Goal: Information Seeking & Learning: Learn about a topic

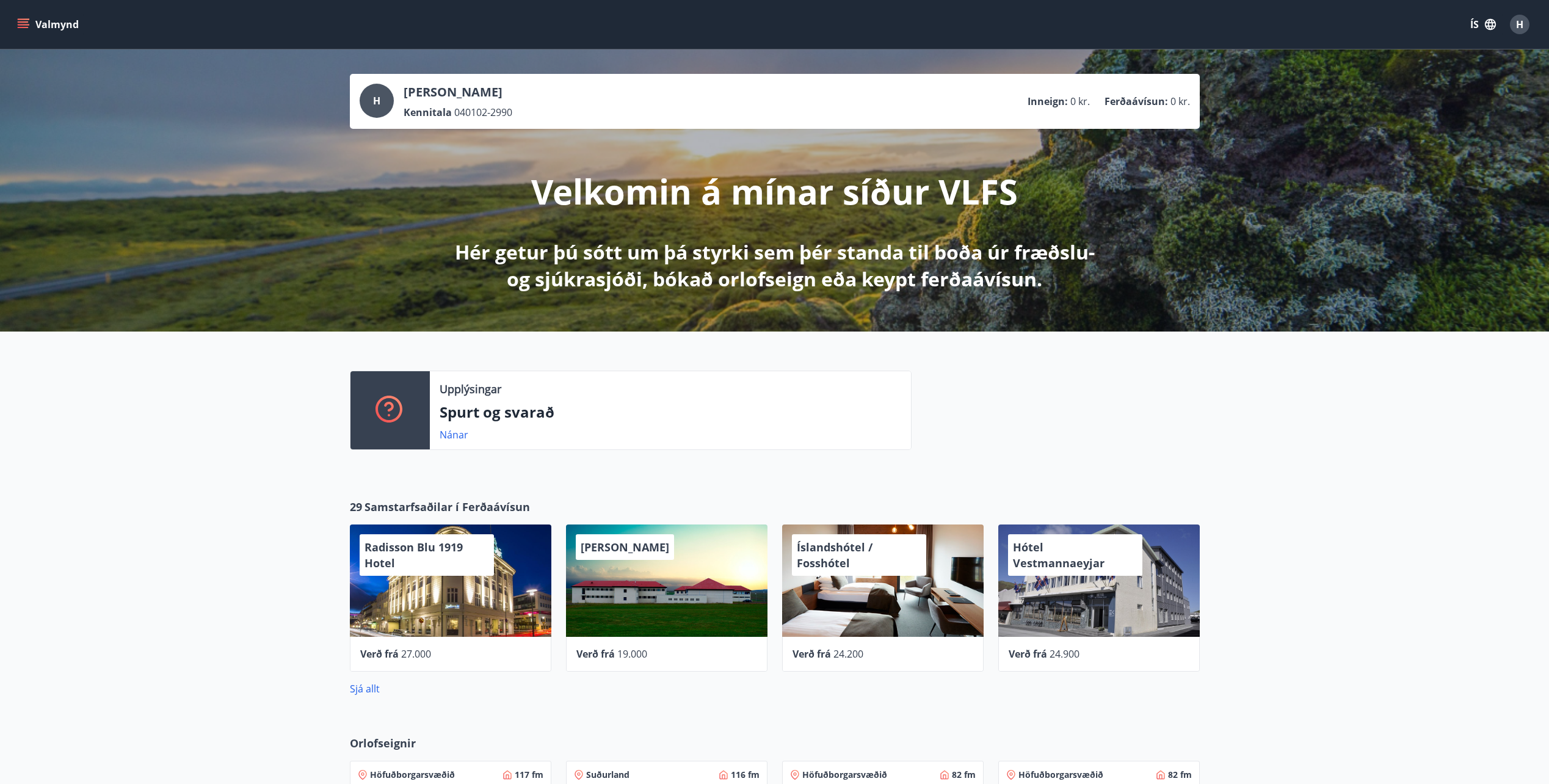
click at [20, 31] on button "Valmynd" at bounding box center [49, 24] width 69 height 22
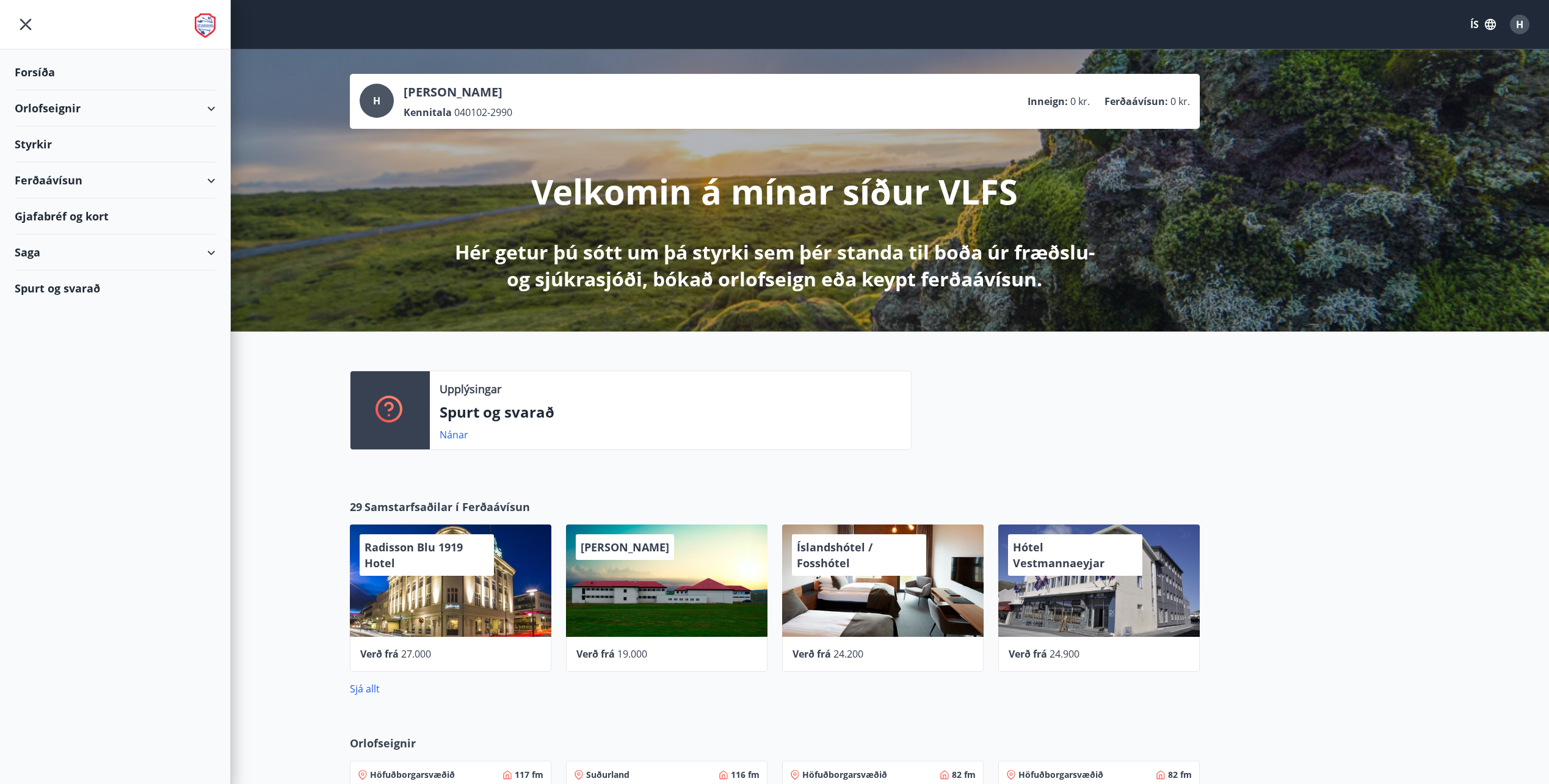
click at [42, 146] on div "Styrkir" at bounding box center [115, 144] width 201 height 36
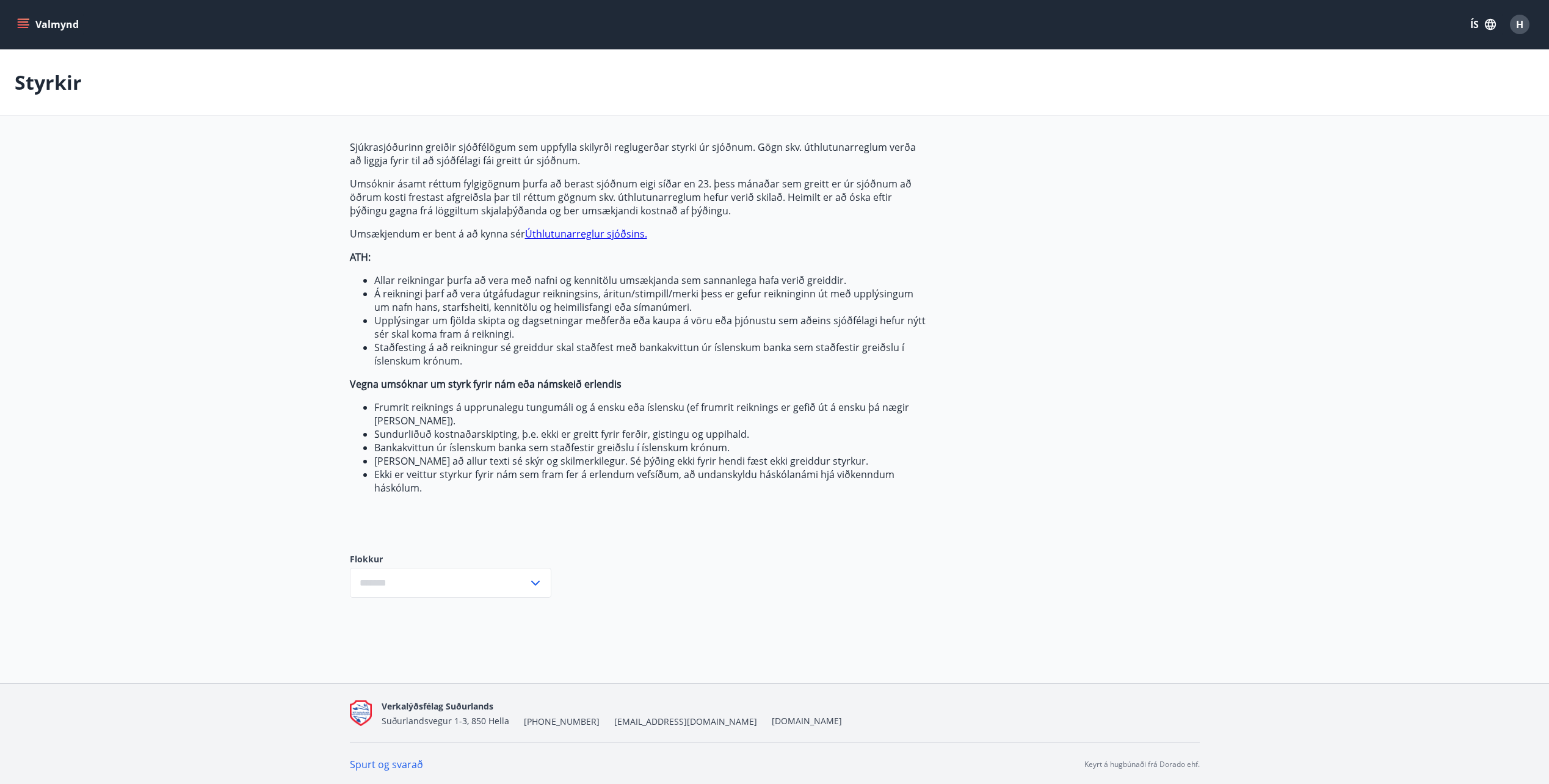
type input "***"
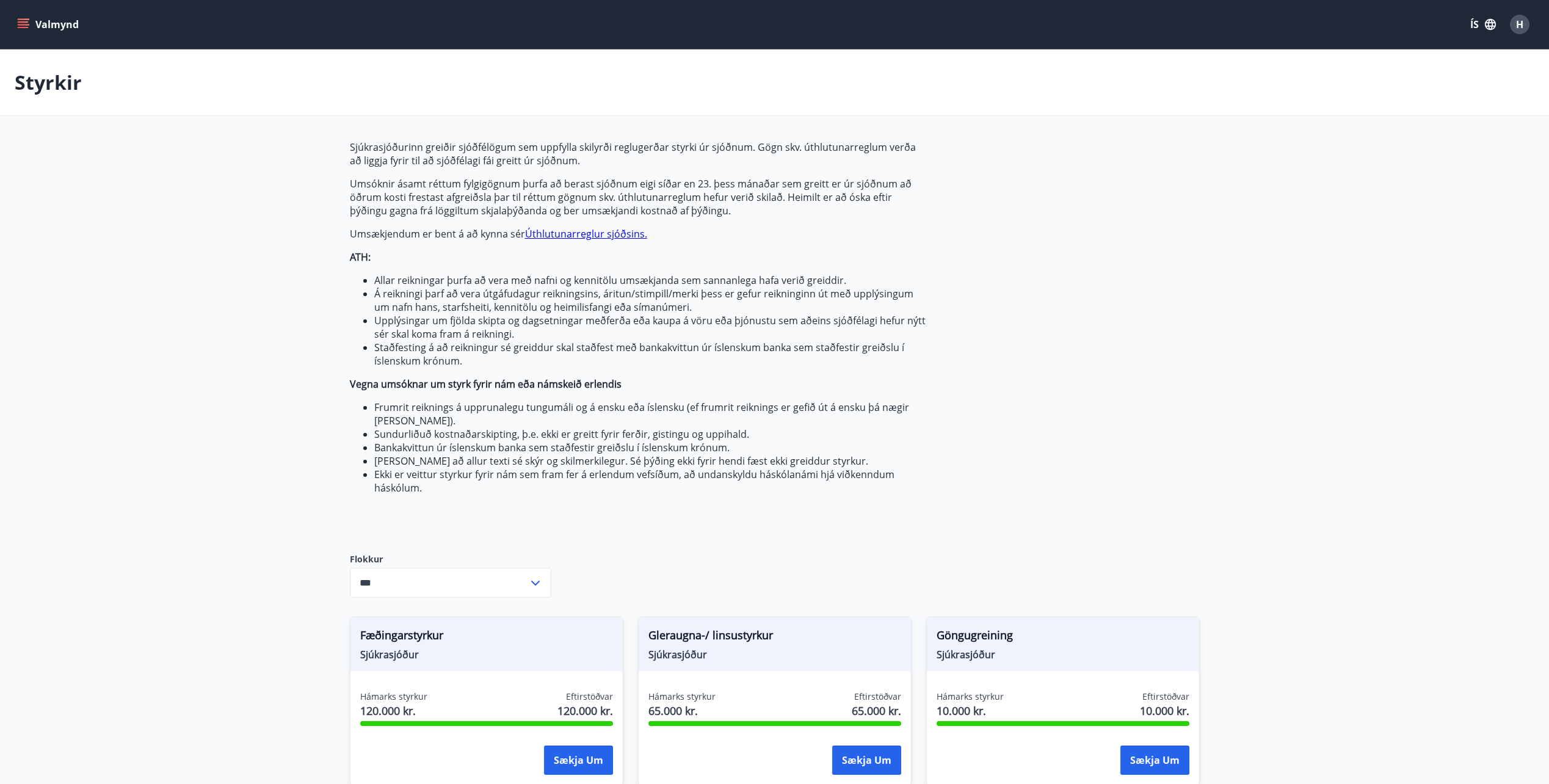
drag, startPoint x: 370, startPoint y: 358, endPoint x: 365, endPoint y: 325, distance: 33.4
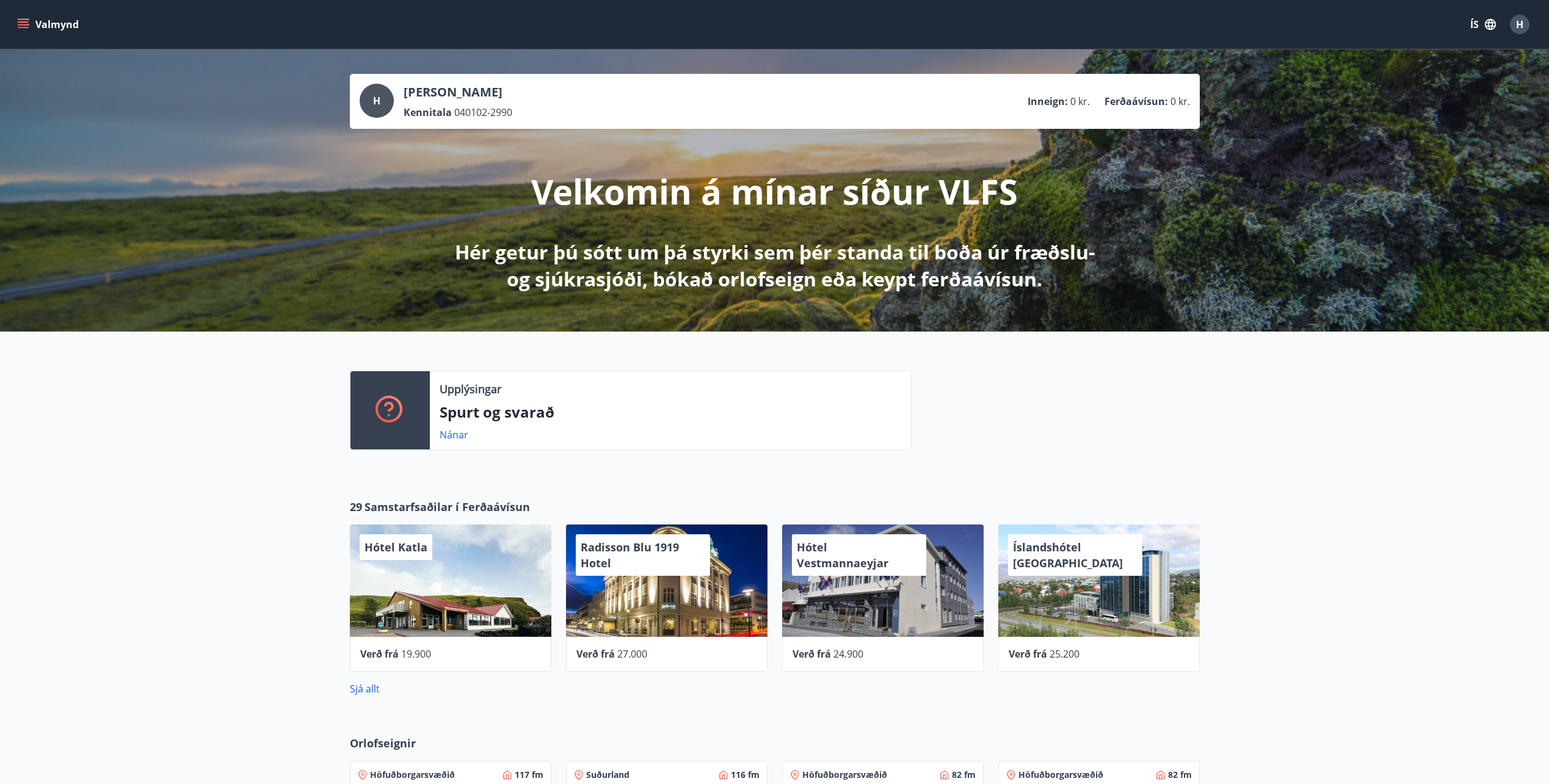
click at [30, 20] on button "Valmynd" at bounding box center [49, 24] width 69 height 22
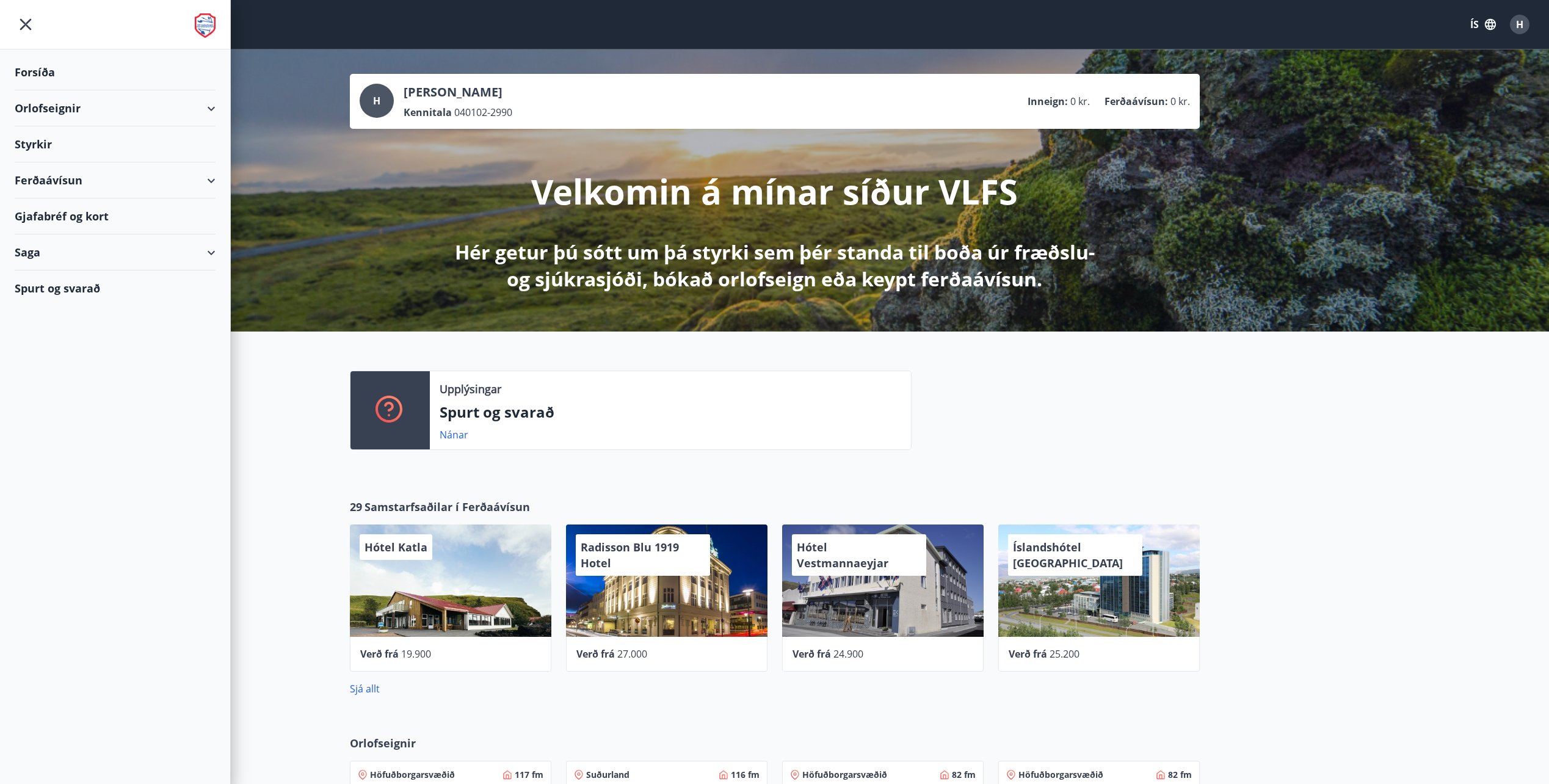
click at [49, 143] on div "Styrkir" at bounding box center [115, 144] width 201 height 36
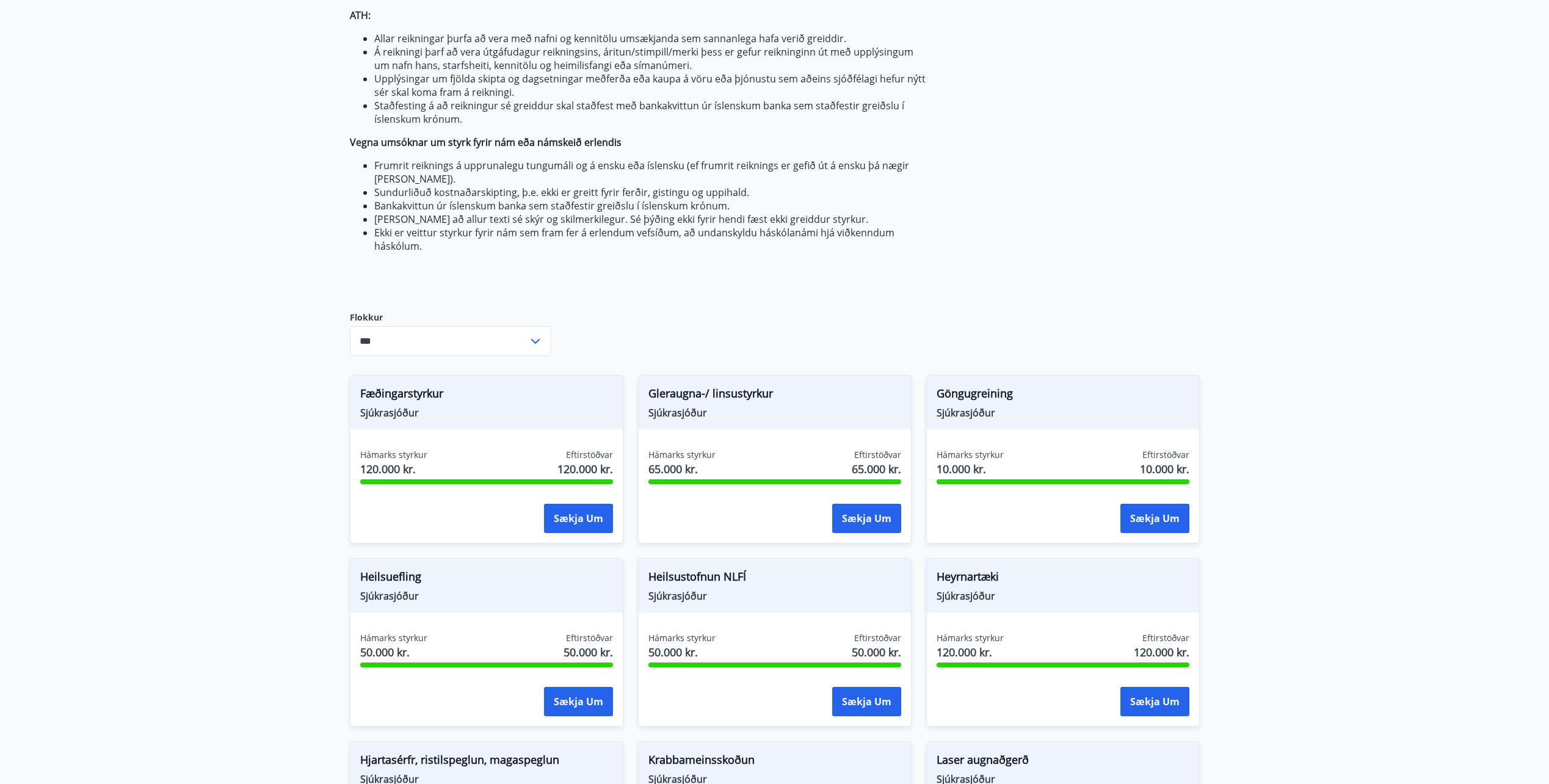
scroll to position [241, 0]
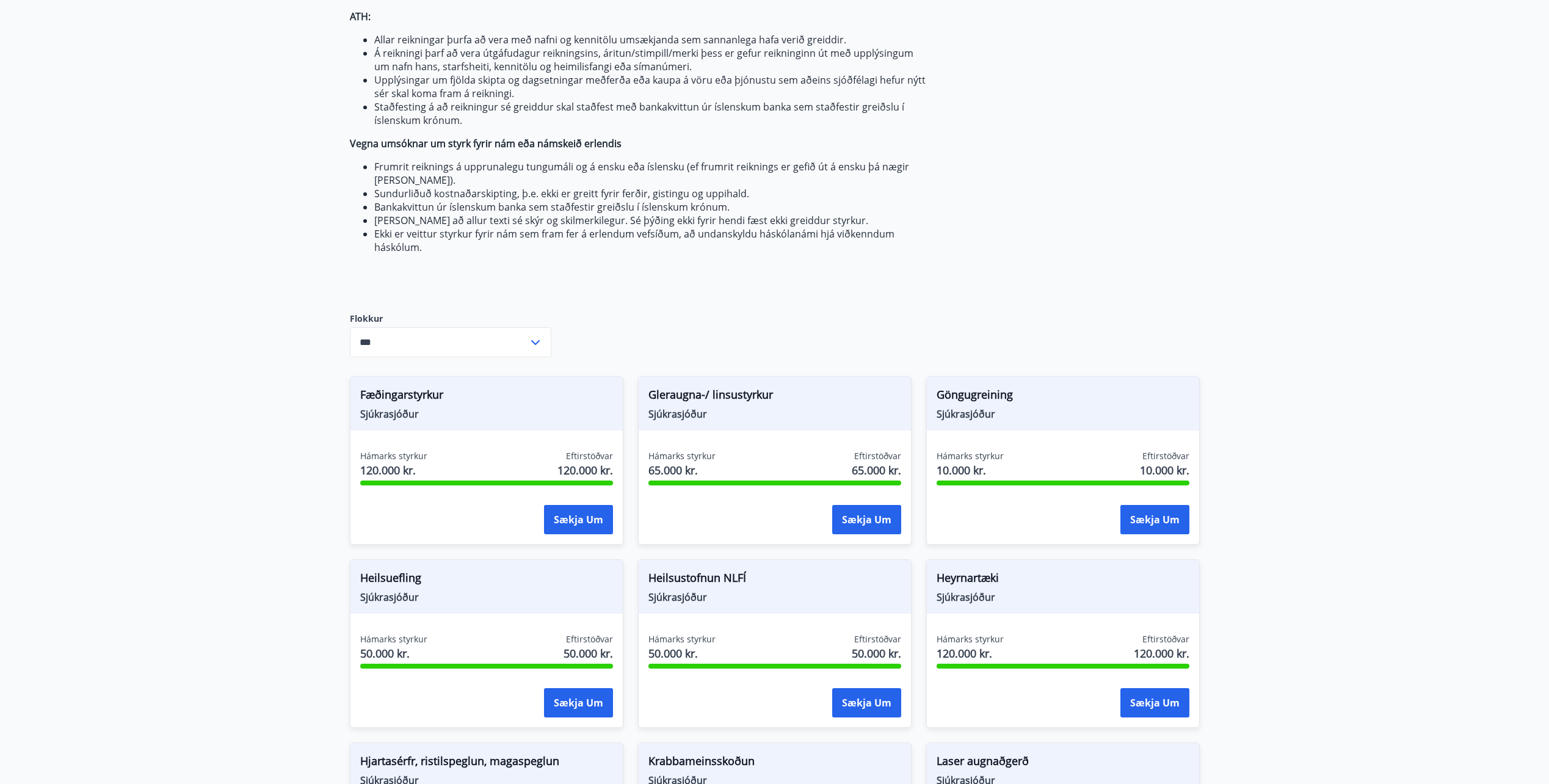
click at [418, 349] on input "***" at bounding box center [438, 342] width 178 height 30
click at [402, 423] on li "Landsmennt" at bounding box center [450, 412] width 200 height 22
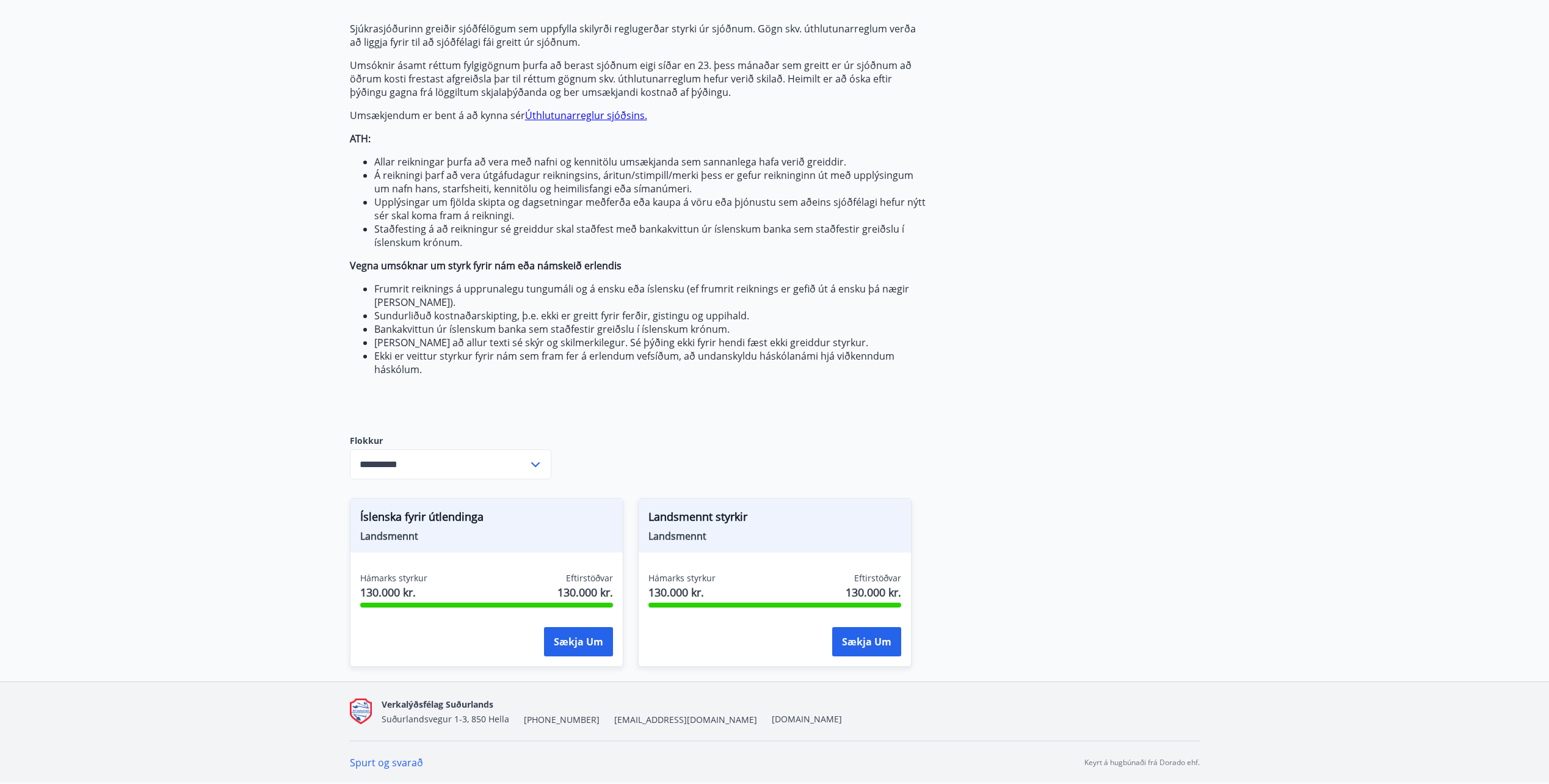
click at [401, 457] on input "**********" at bounding box center [438, 464] width 178 height 30
click at [413, 564] on li "Sveitamennt" at bounding box center [450, 556] width 200 height 22
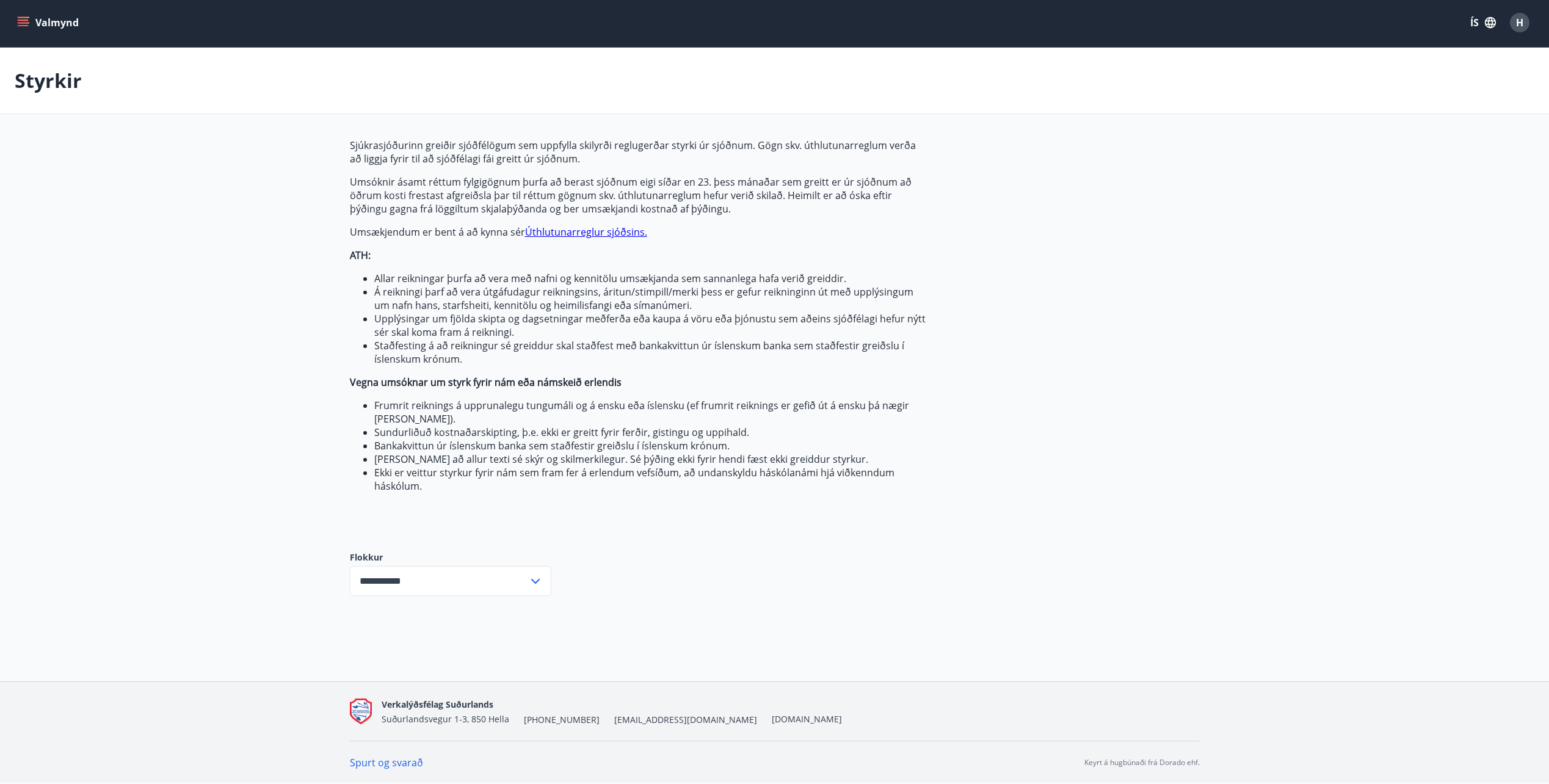
scroll to position [2, 0]
click at [396, 585] on input "**********" at bounding box center [438, 581] width 178 height 30
click at [400, 626] on li "Sjúkrasjóður" at bounding box center [450, 629] width 200 height 22
type input "**********"
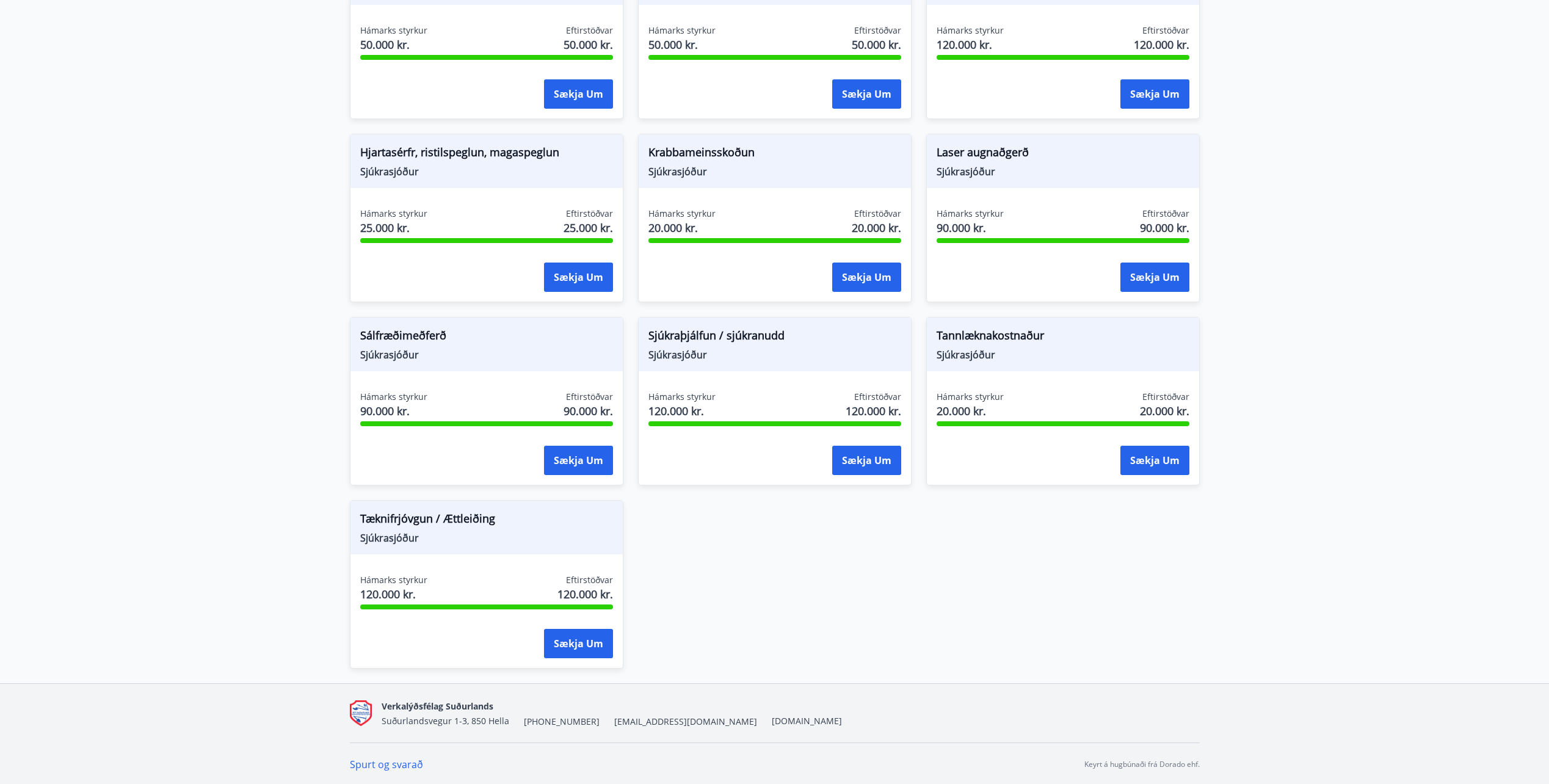
scroll to position [851, 0]
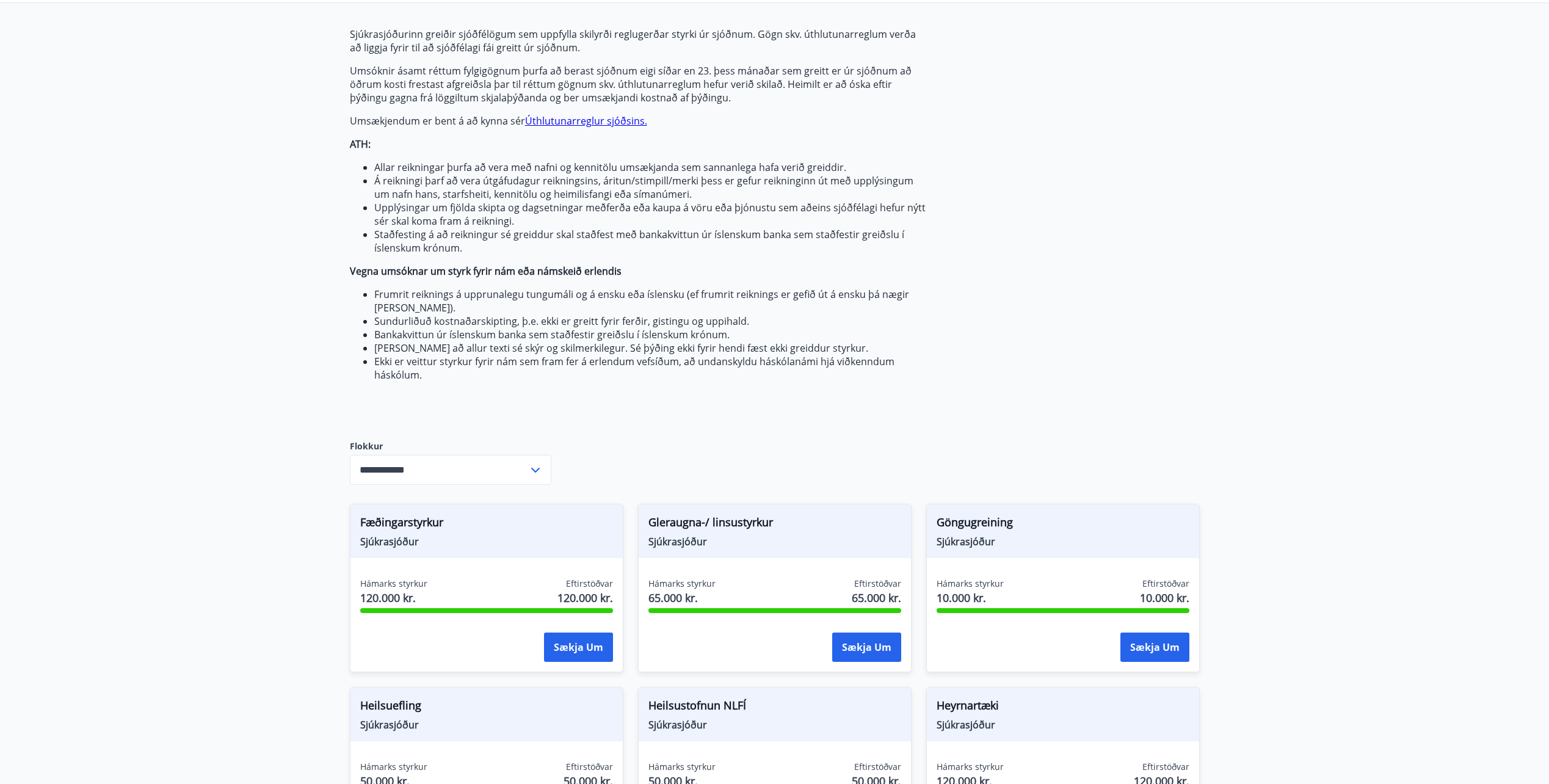
scroll to position [0, 0]
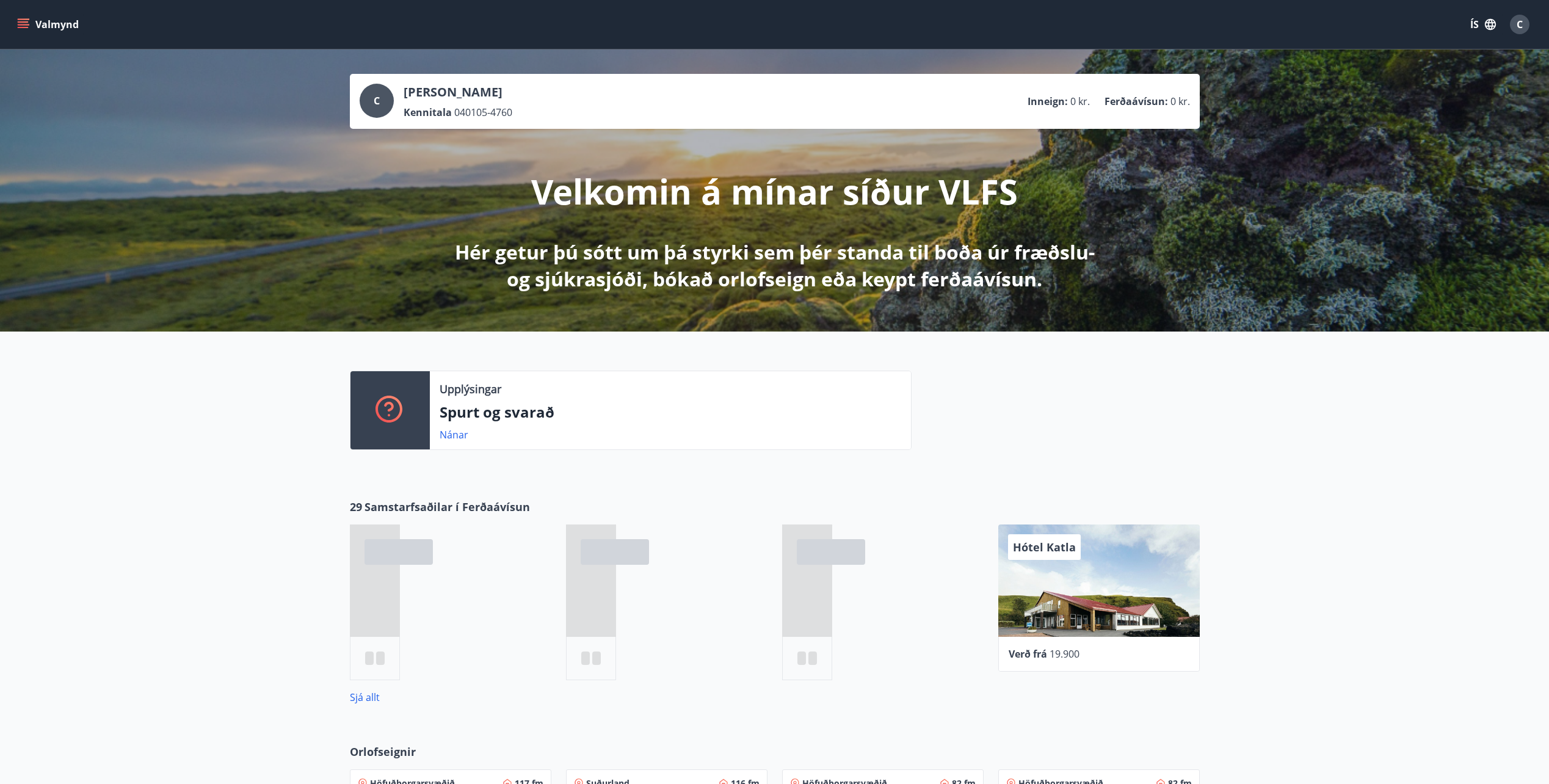
click at [28, 25] on icon "menu" at bounding box center [24, 24] width 13 height 13
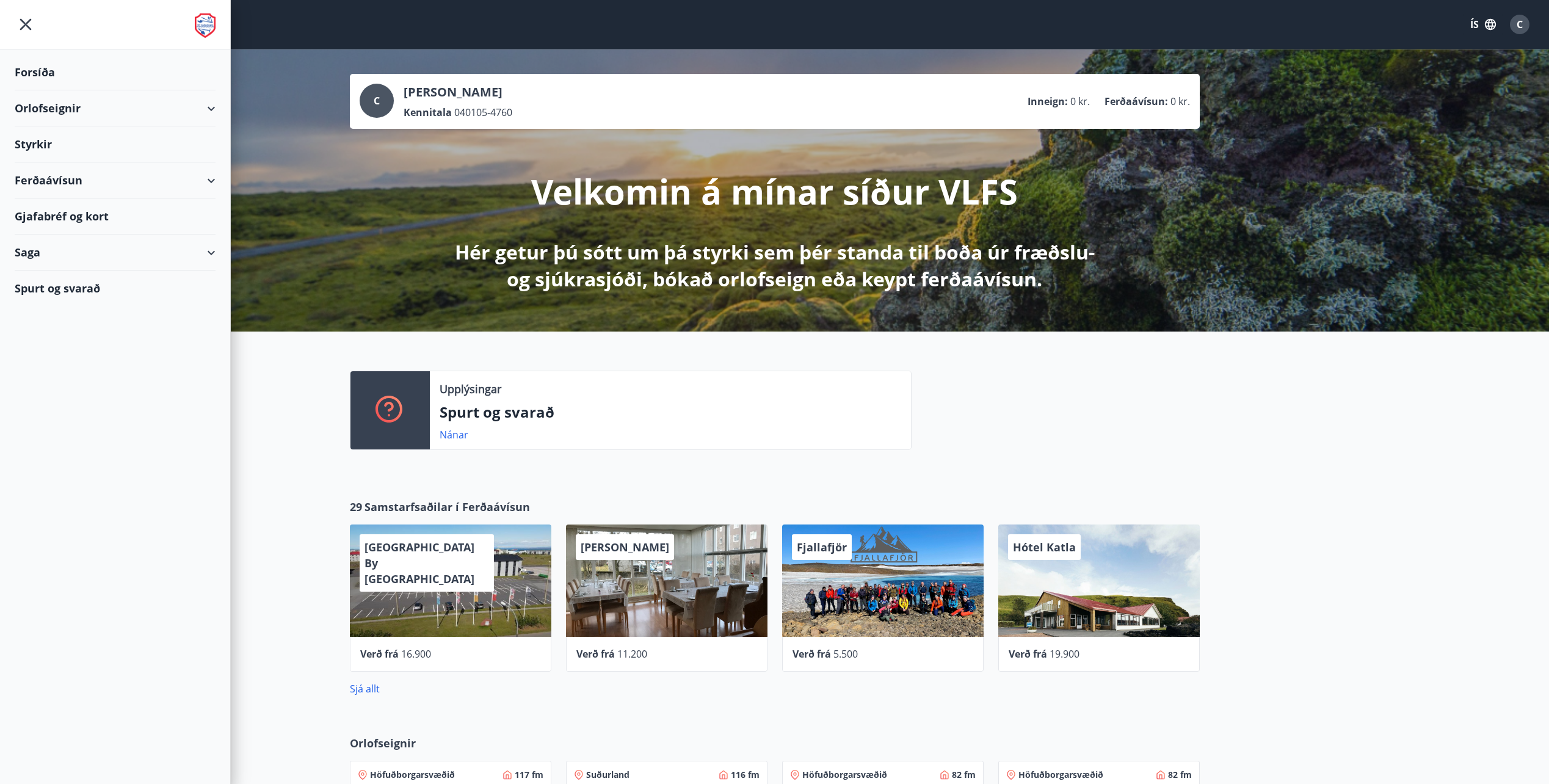
click at [51, 151] on div "Styrkir" at bounding box center [115, 144] width 201 height 36
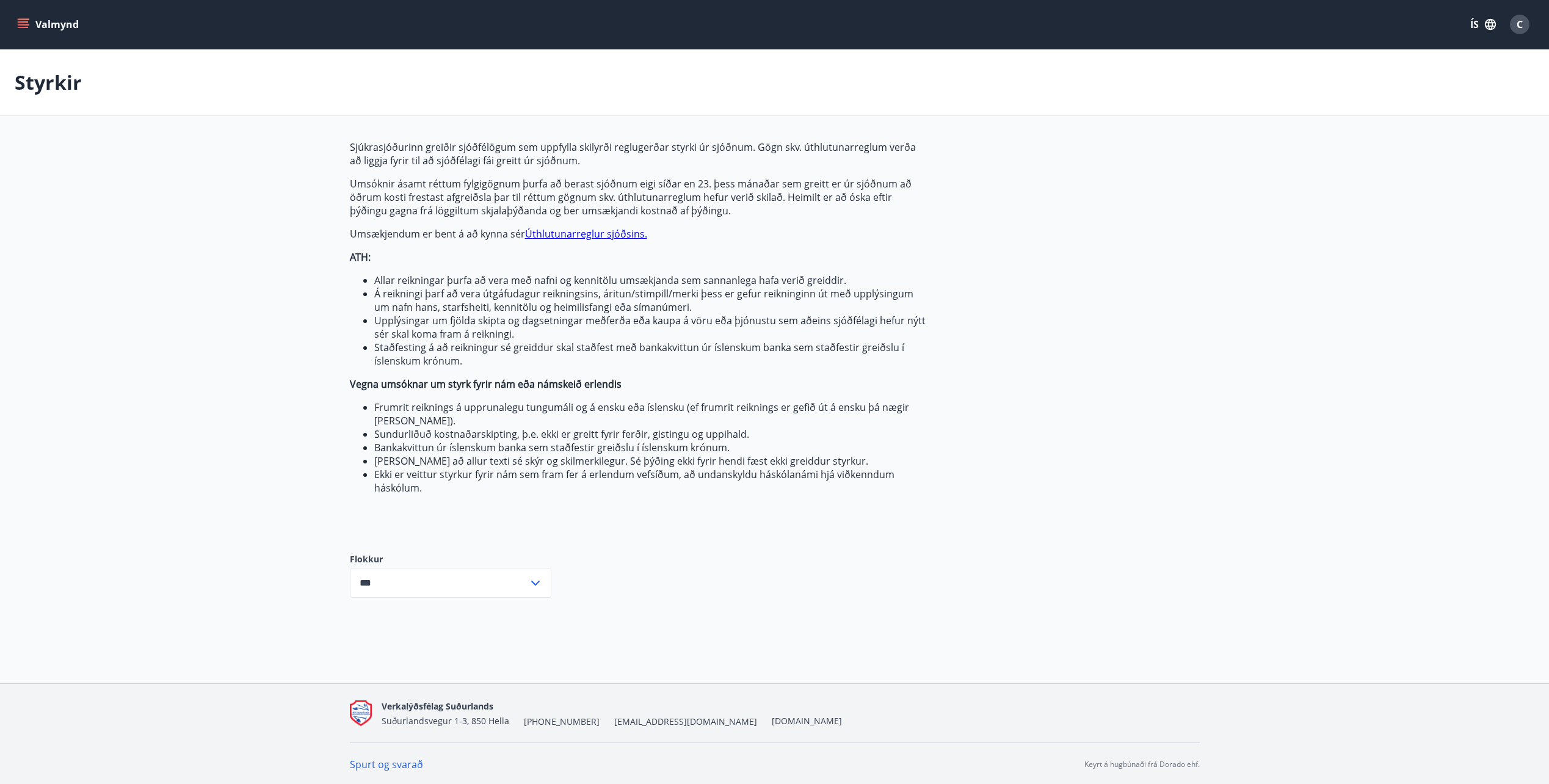
scroll to position [2, 0]
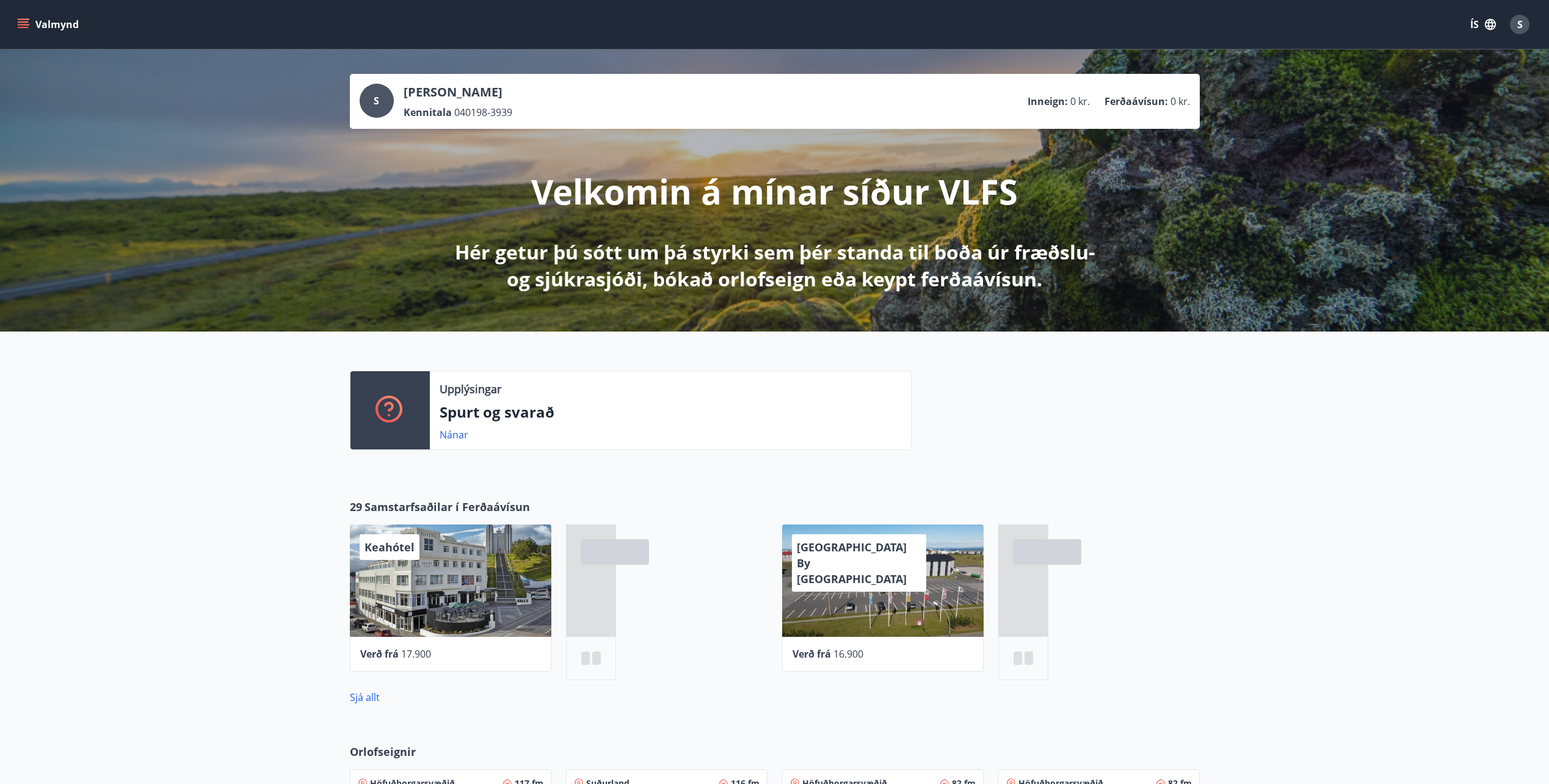
click at [28, 24] on icon "menu" at bounding box center [24, 24] width 13 height 2
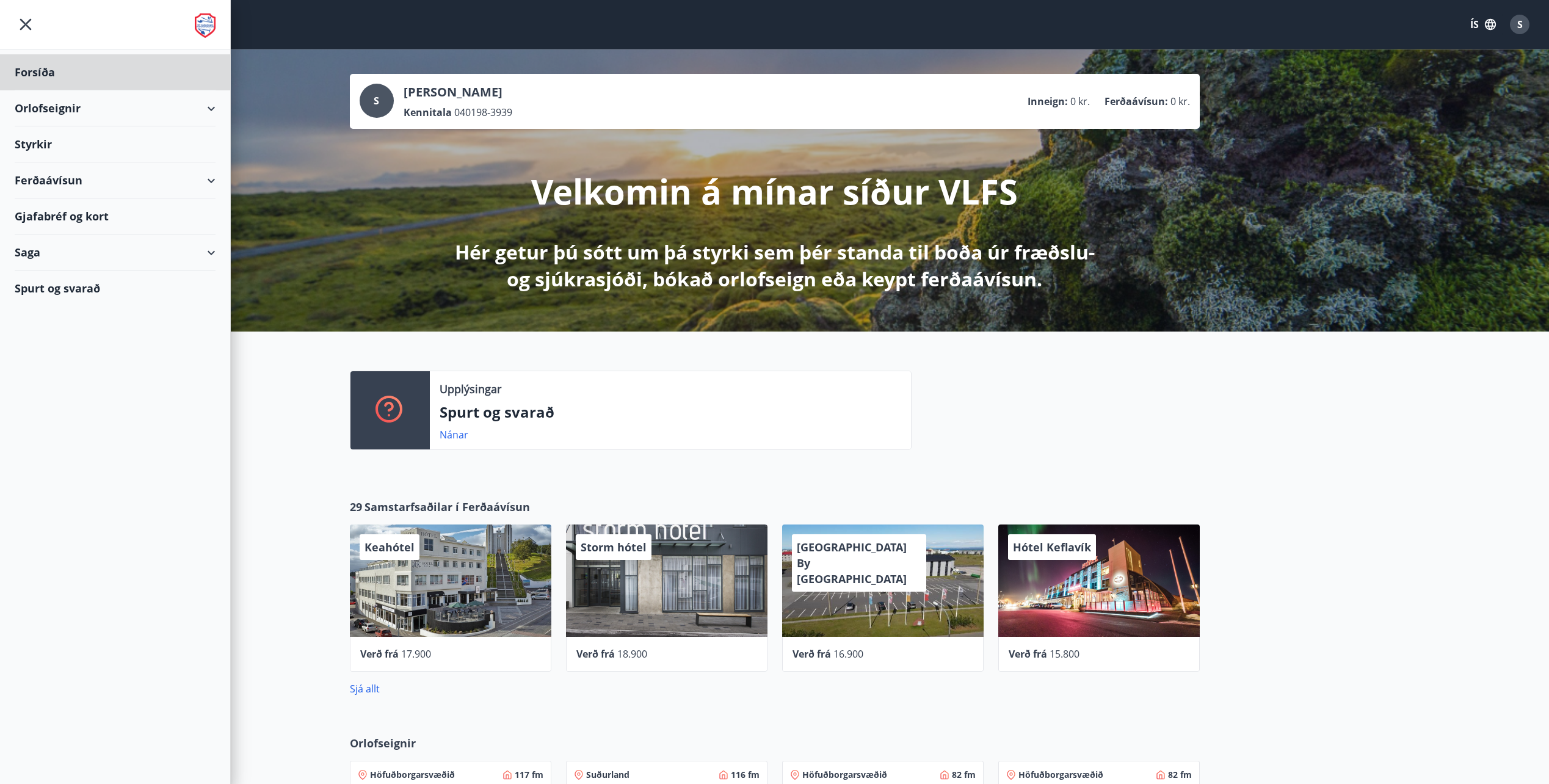
click at [32, 151] on div "Styrkir" at bounding box center [115, 144] width 201 height 36
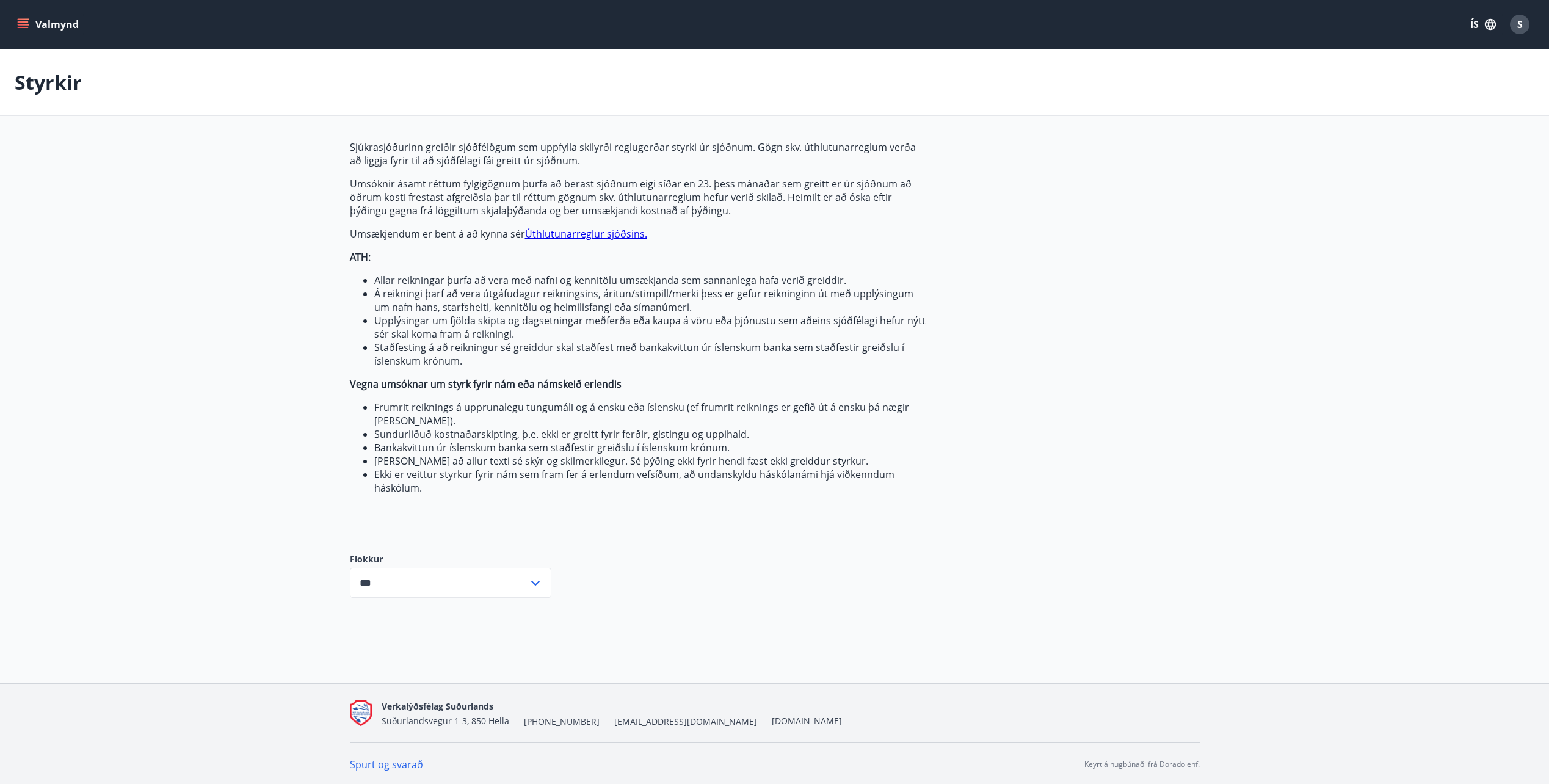
scroll to position [2, 0]
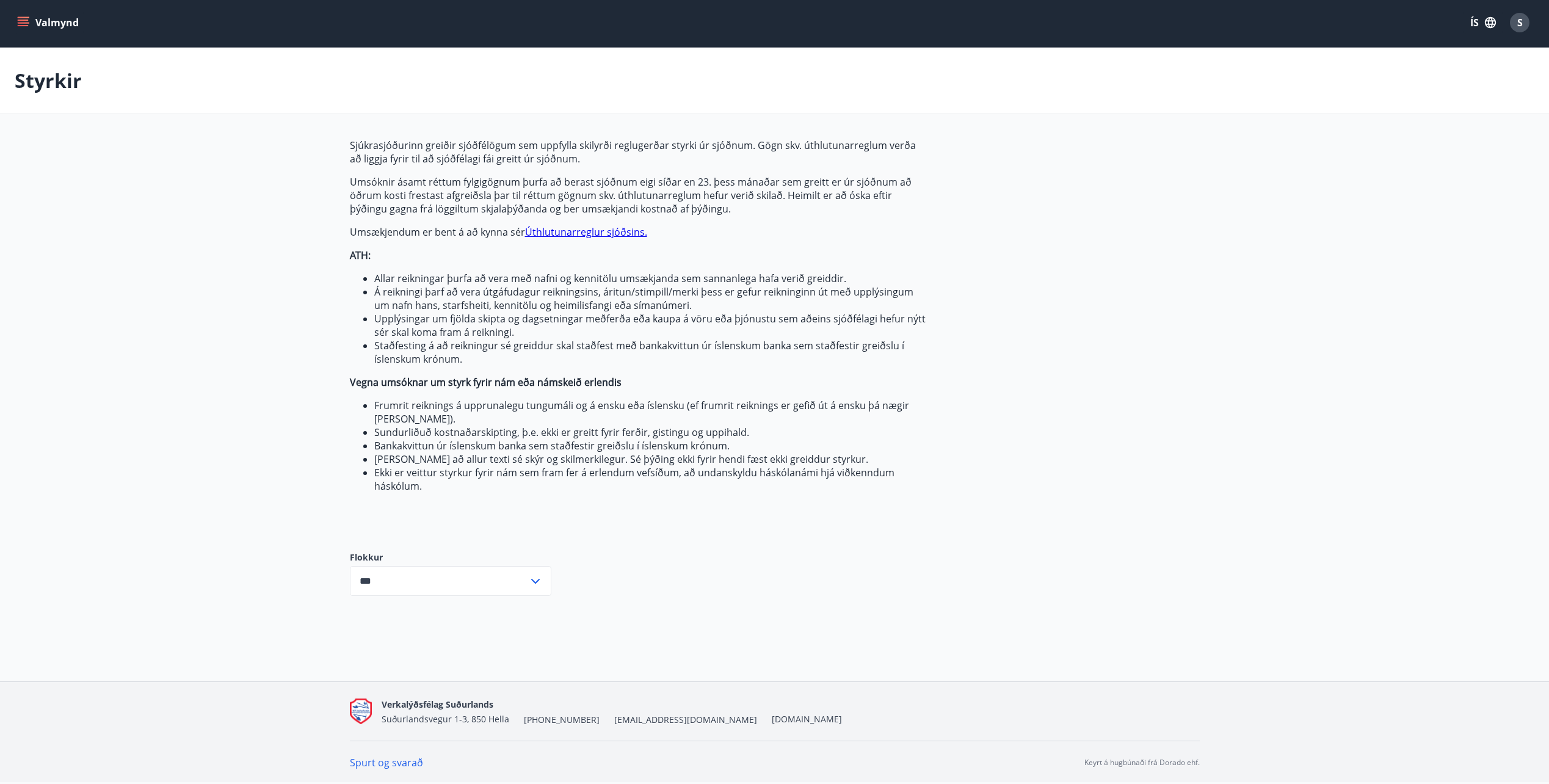
click at [413, 578] on input "***" at bounding box center [438, 581] width 178 height 30
click at [388, 629] on li "Sjúkrasjóður" at bounding box center [450, 629] width 200 height 22
type input "**********"
click at [291, 556] on main "Styrkir Sjúkrasjóðurinn greiðir sjóðfélögum sem uppfylla skilyrði reglugerðar s…" at bounding box center [774, 331] width 1549 height 567
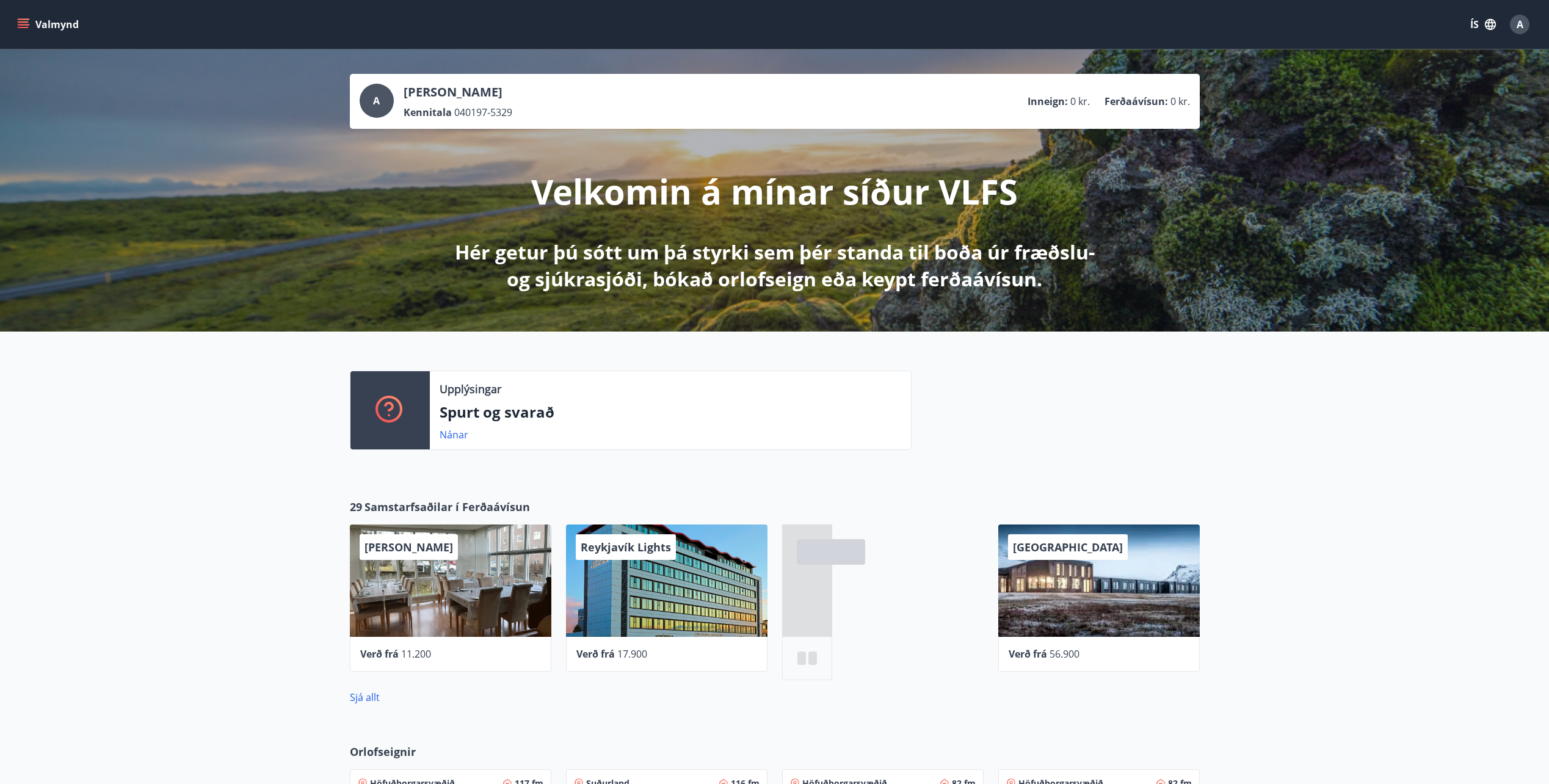
click at [24, 22] on icon "menu" at bounding box center [24, 22] width 11 height 2
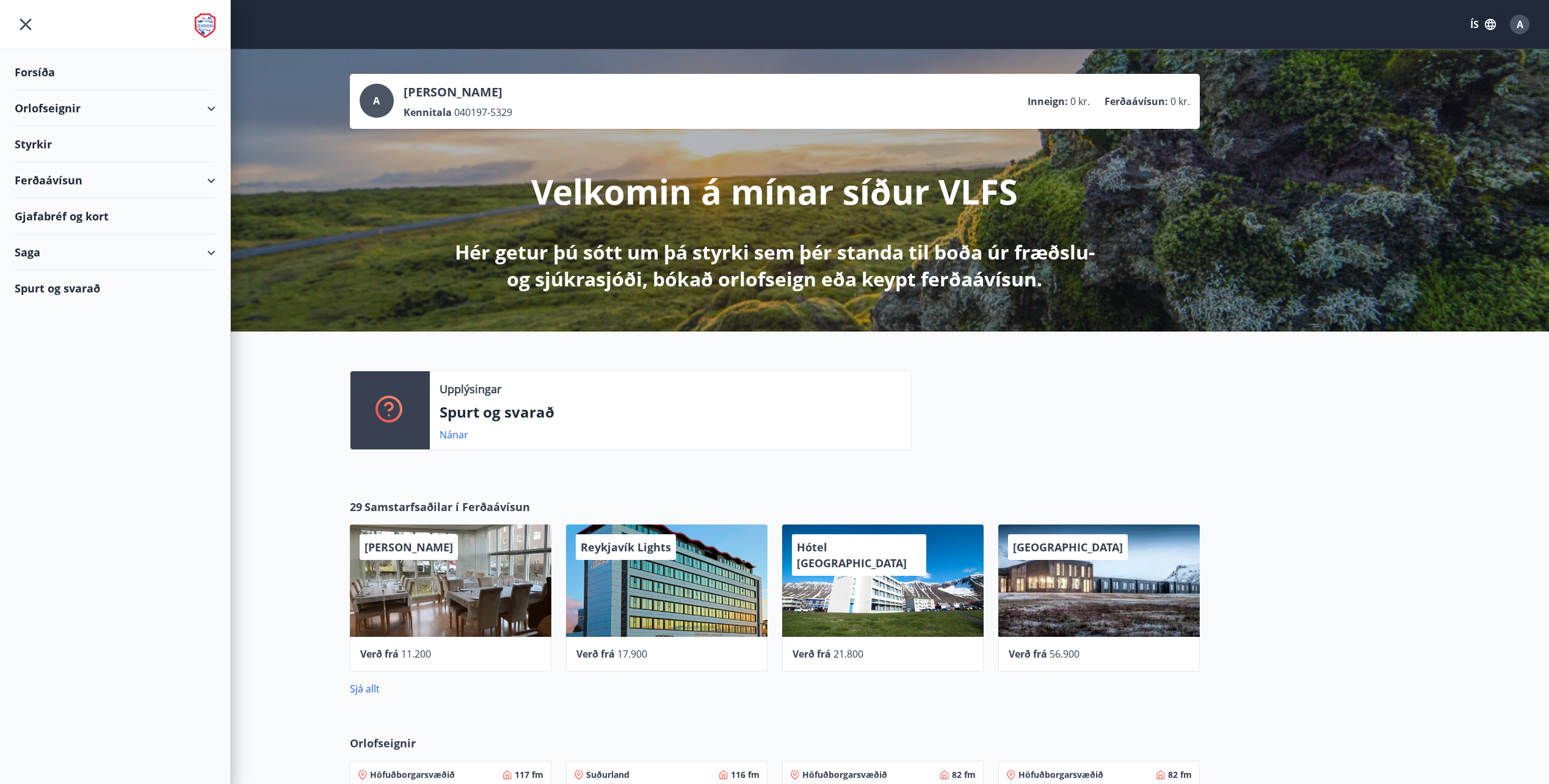
click at [40, 142] on div "Styrkir" at bounding box center [115, 144] width 201 height 36
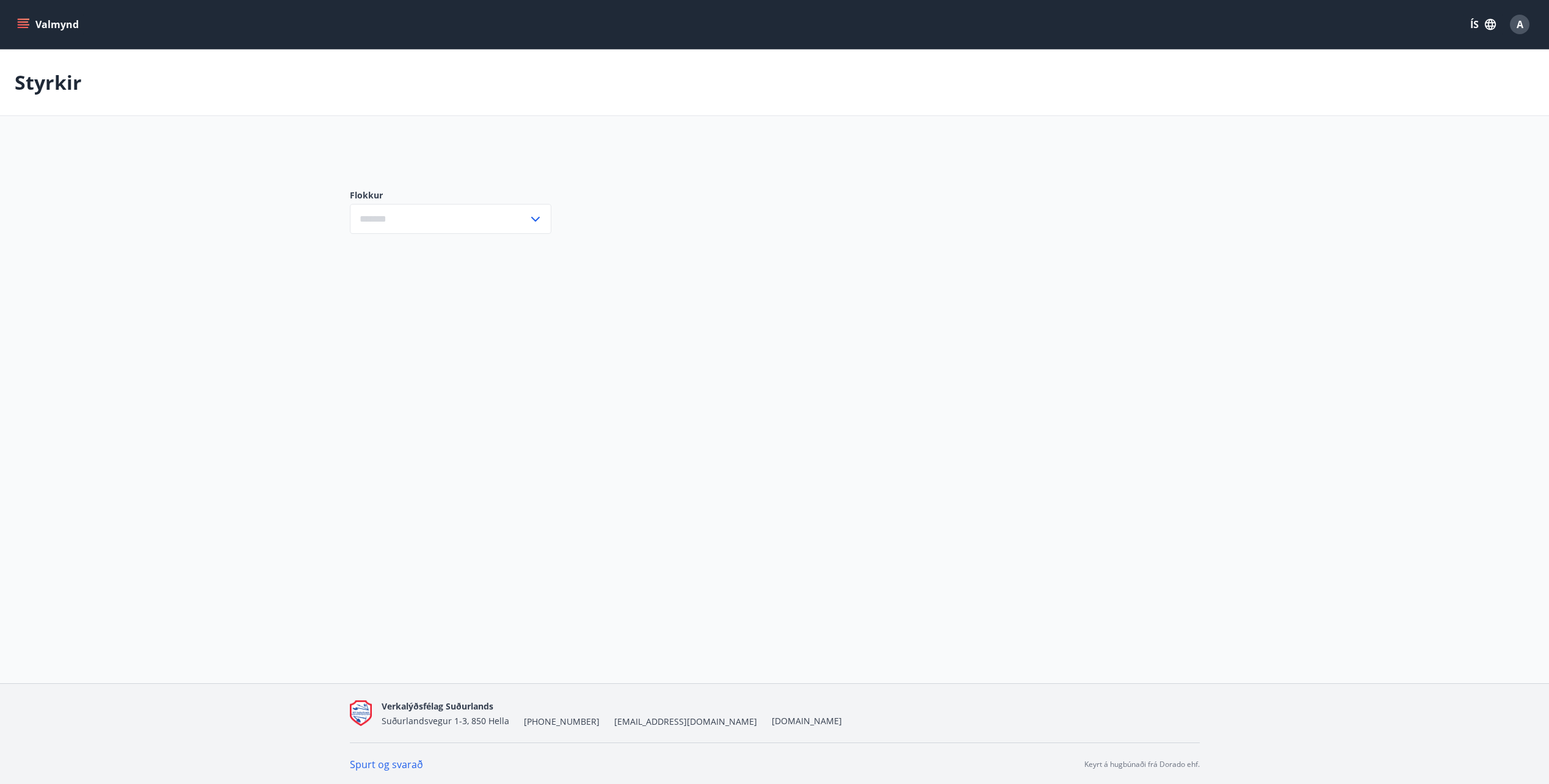
type input "***"
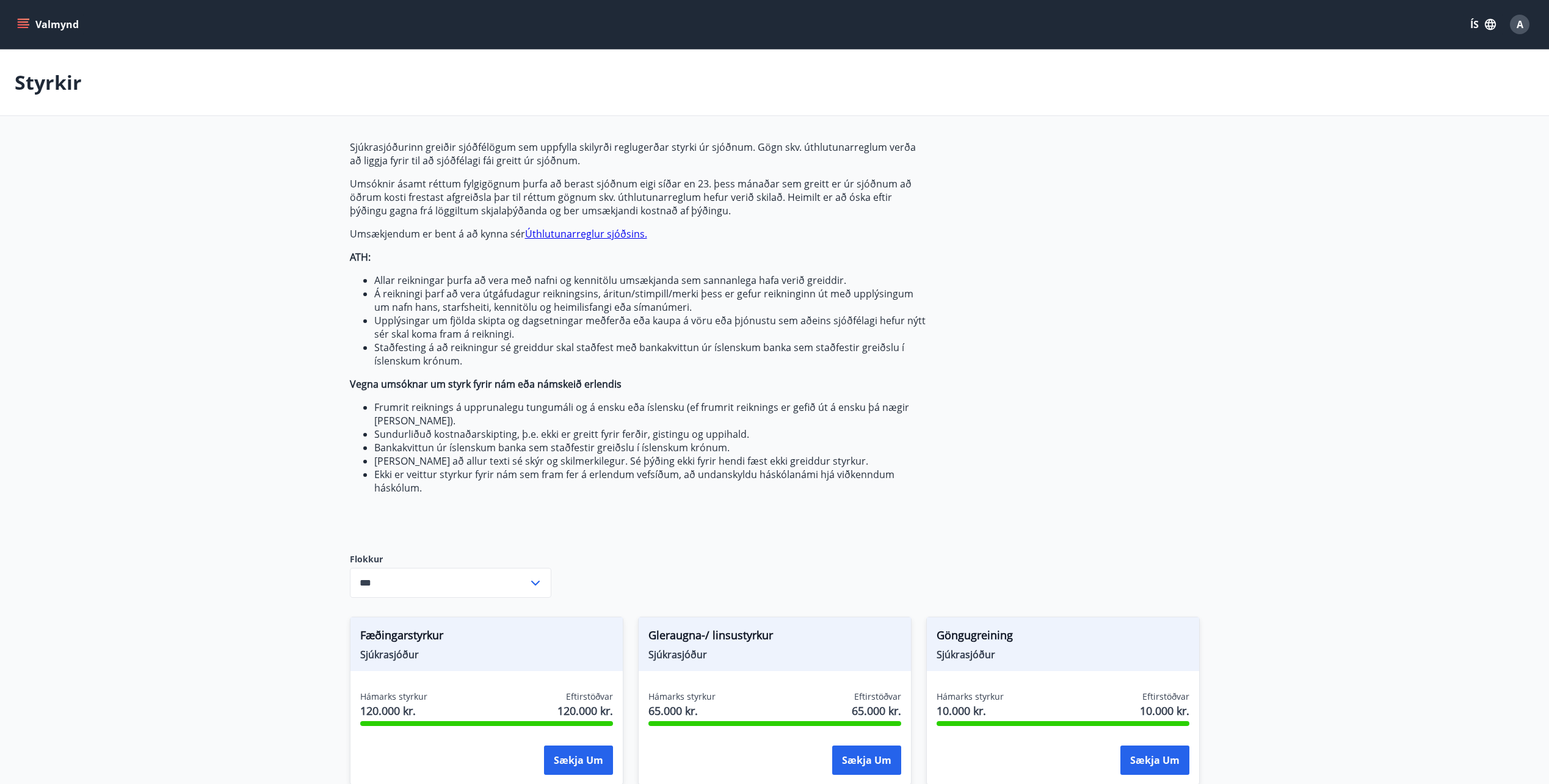
click at [420, 116] on main "Styrkir Sjúkrasjóðurinn greiðir sjóðfélögum sem uppfylla skilyrði reglugerðar s…" at bounding box center [774, 790] width 1549 height 1483
click at [398, 278] on li "Allar reikningar þurfa að vera með nafni og kennitölu umsækjanda sem sannanlega…" at bounding box center [650, 280] width 552 height 13
drag, startPoint x: 398, startPoint y: 278, endPoint x: 315, endPoint y: 293, distance: 84.3
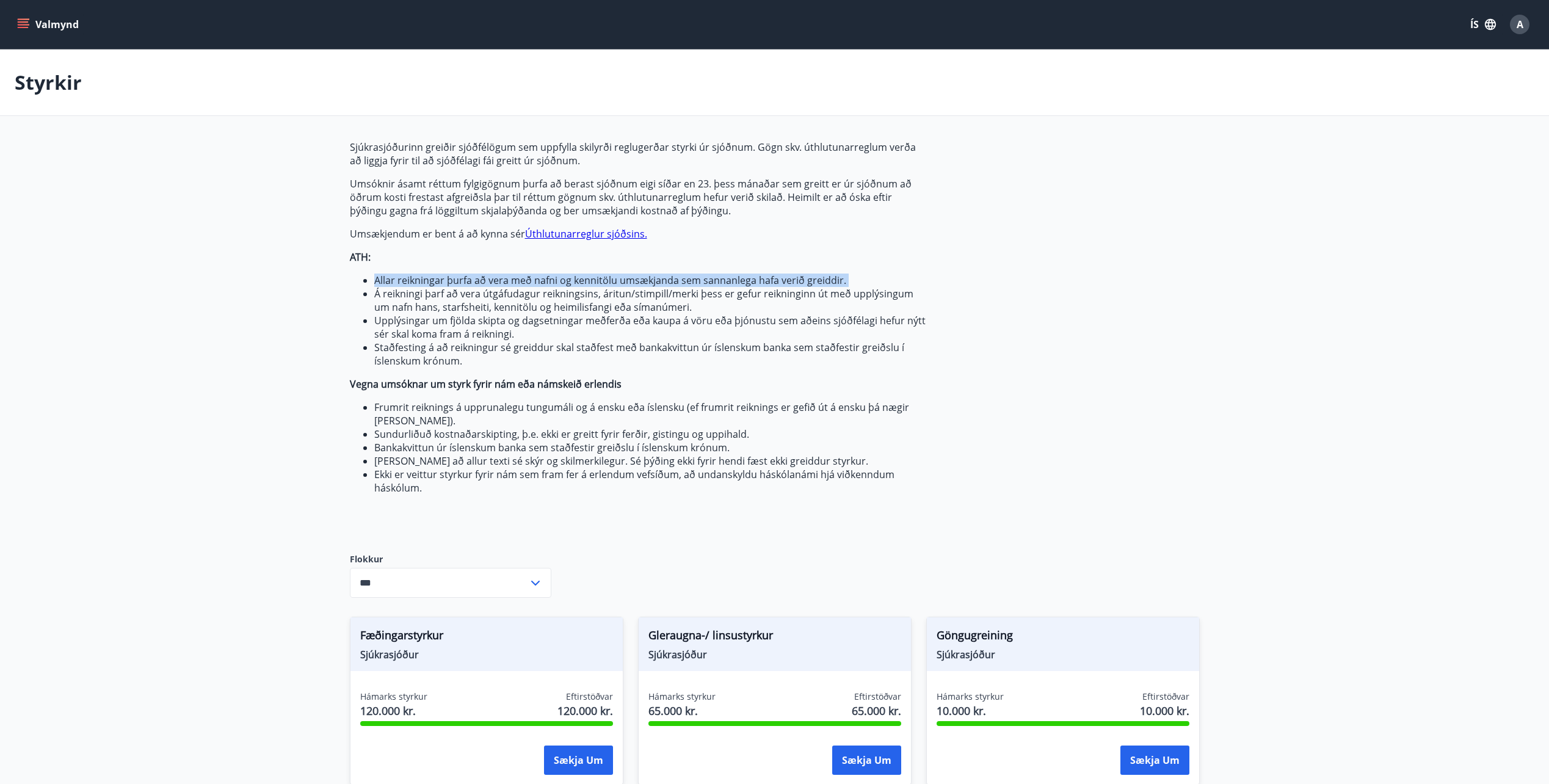
click at [315, 293] on main "Styrkir Sjúkrasjóðurinn greiðir sjóðfélögum sem uppfylla skilyrði reglugerðar s…" at bounding box center [774, 790] width 1549 height 1483
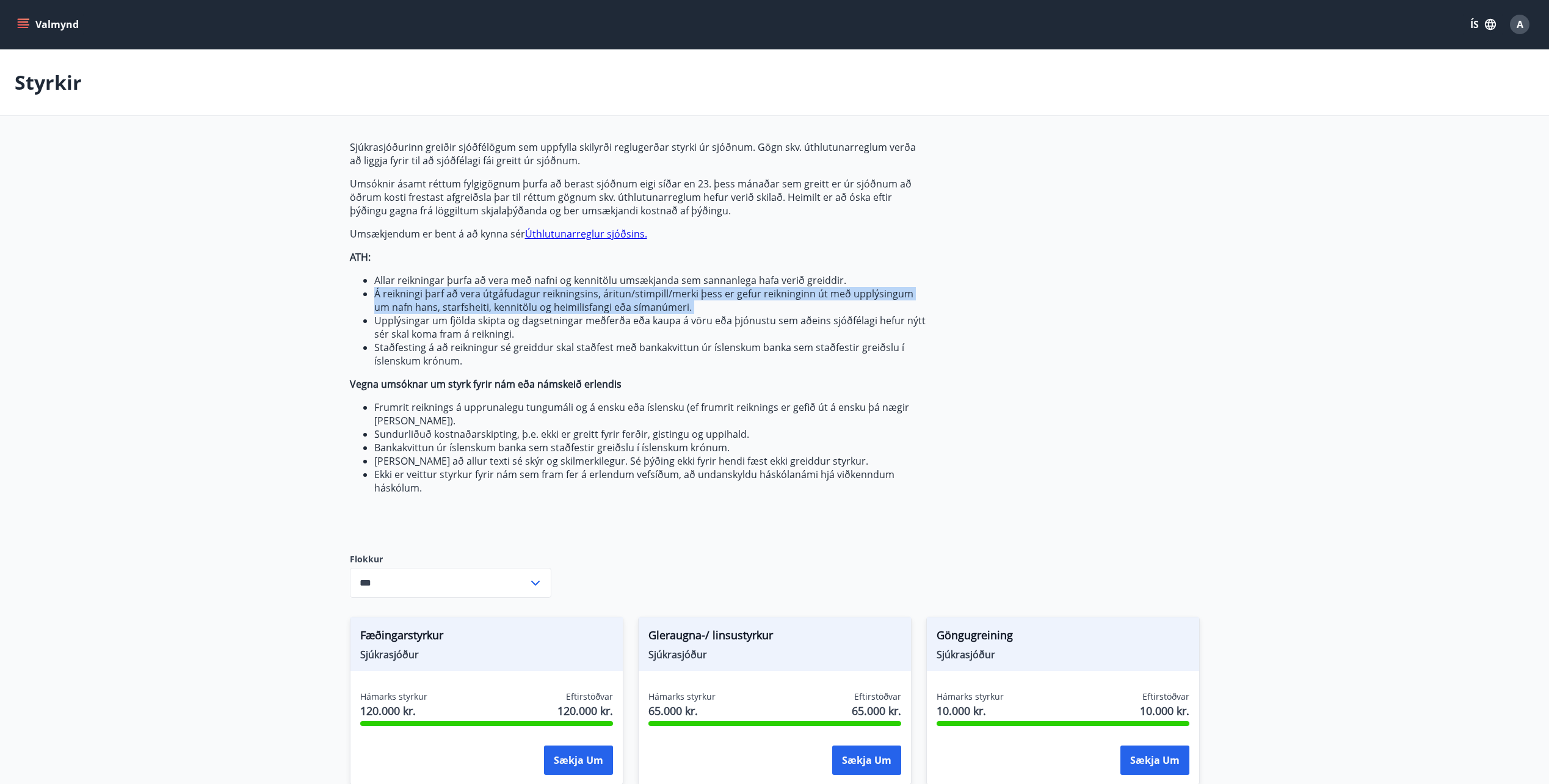
click at [315, 293] on main "Styrkir Sjúkrasjóðurinn greiðir sjóðfélögum sem uppfylla skilyrði reglugerðar s…" at bounding box center [774, 790] width 1549 height 1483
click at [315, 293] on main "Styrkir Sjúkrasjóðurinn greiðir sjóðfélögum sem uppfylla skilyrði reglugerðar s…" at bounding box center [774, 790] width 1549 height 1483
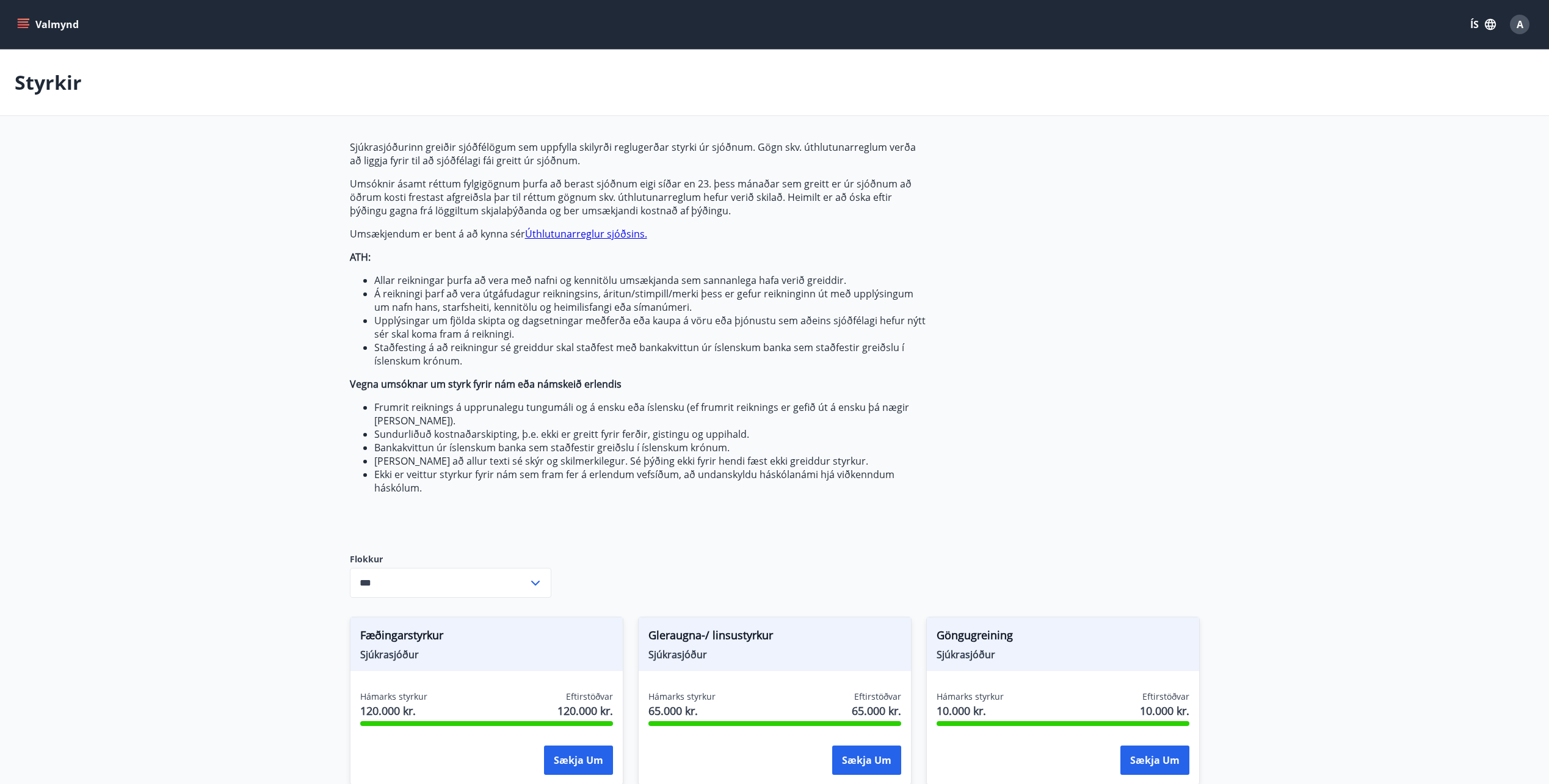
drag, startPoint x: 315, startPoint y: 293, endPoint x: 380, endPoint y: 332, distance: 75.8
click at [380, 332] on li "Upplýsingar um fjölda skipta og dagsetningar meðferða eða kaupa á vöru eða þjón…" at bounding box center [650, 327] width 552 height 27
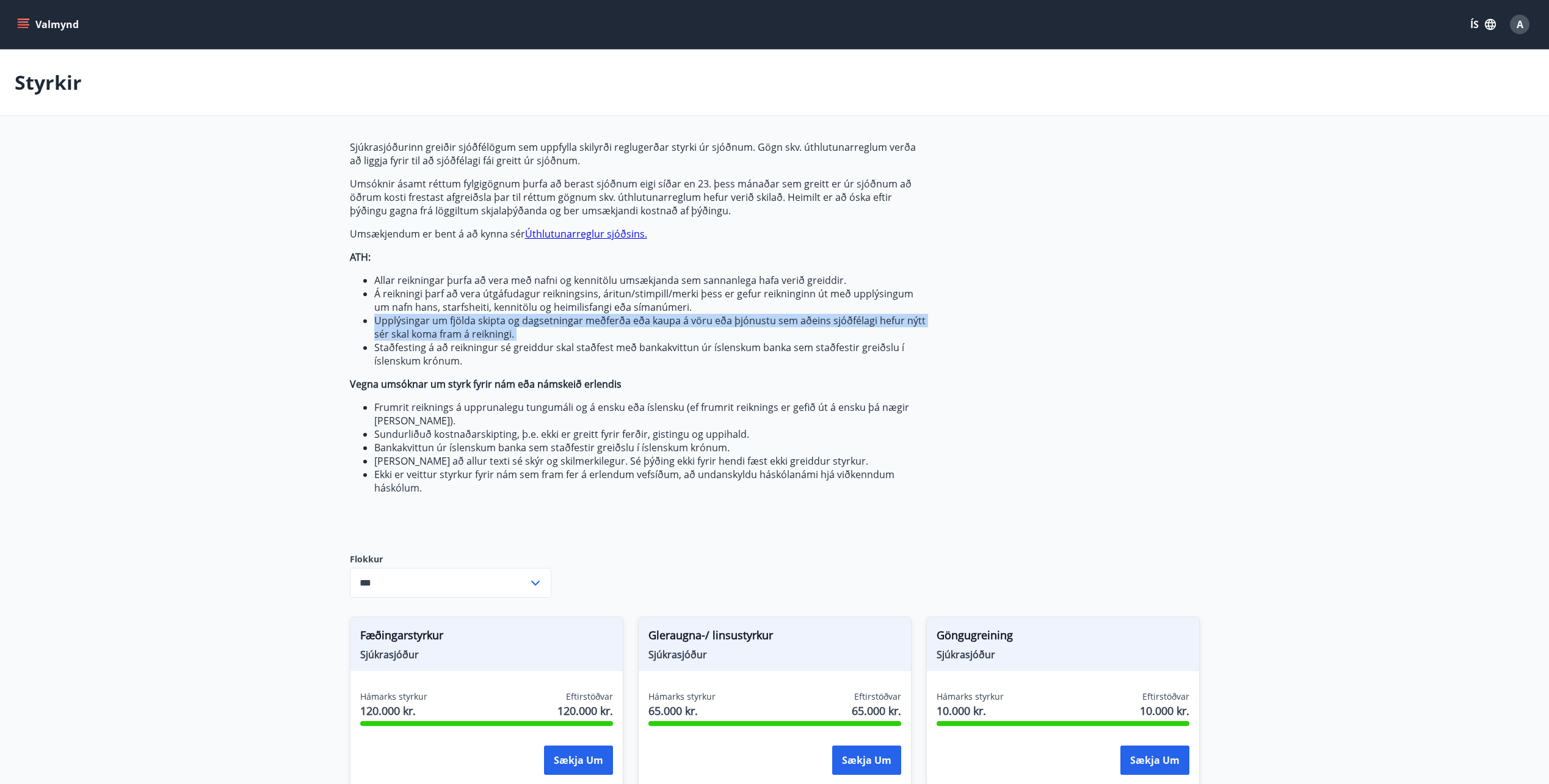
click at [380, 332] on li "Upplýsingar um fjölda skipta og dagsetningar meðferða eða kaupa á vöru eða þjón…" at bounding box center [650, 327] width 552 height 27
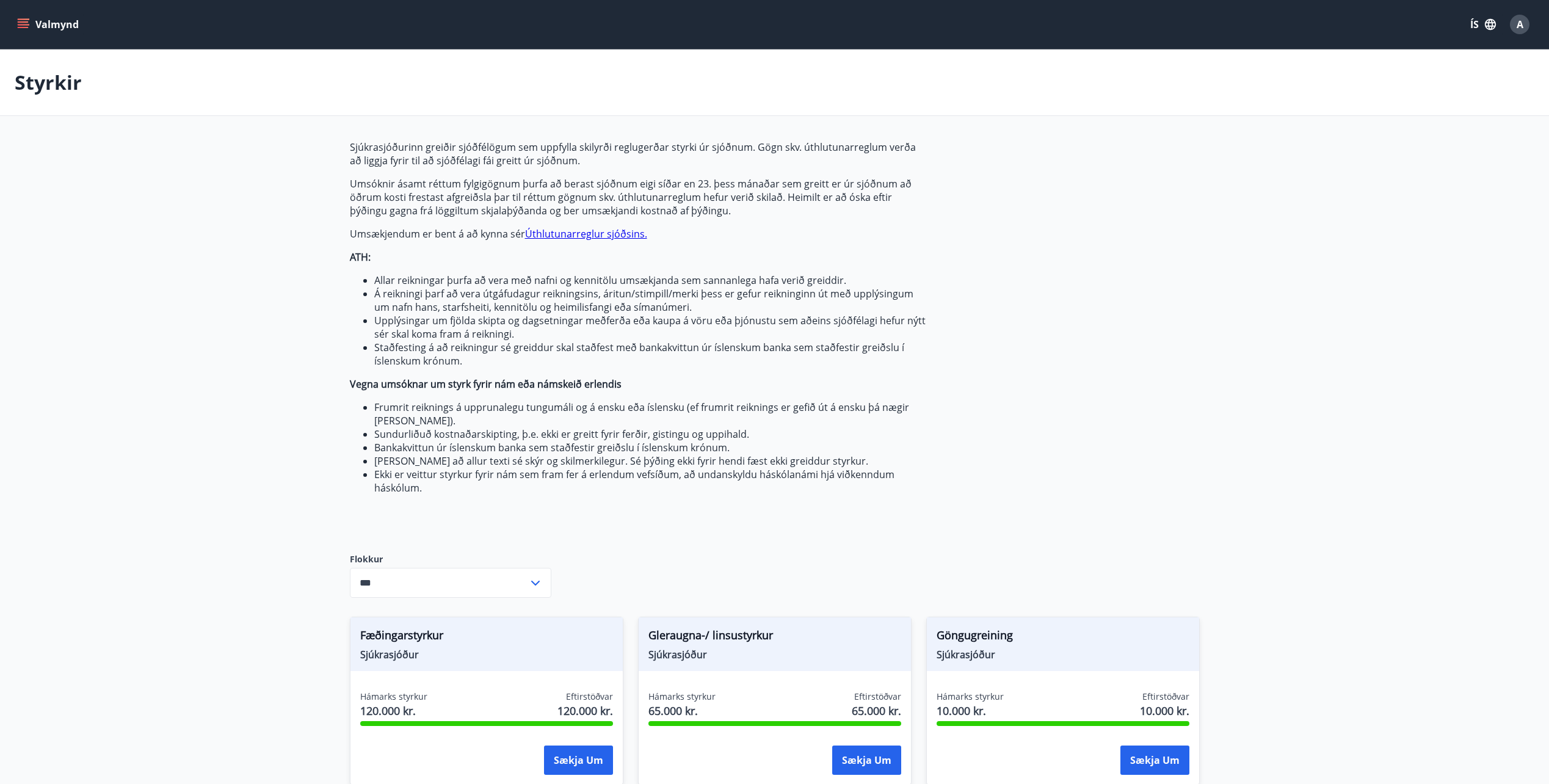
drag, startPoint x: 380, startPoint y: 332, endPoint x: 376, endPoint y: 351, distance: 19.4
click at [376, 351] on li "Staðfesting á að reikningur sé greiddur skal staðfest með bankakvittun úr íslen…" at bounding box center [650, 354] width 552 height 27
drag, startPoint x: 376, startPoint y: 351, endPoint x: 347, endPoint y: 367, distance: 33.1
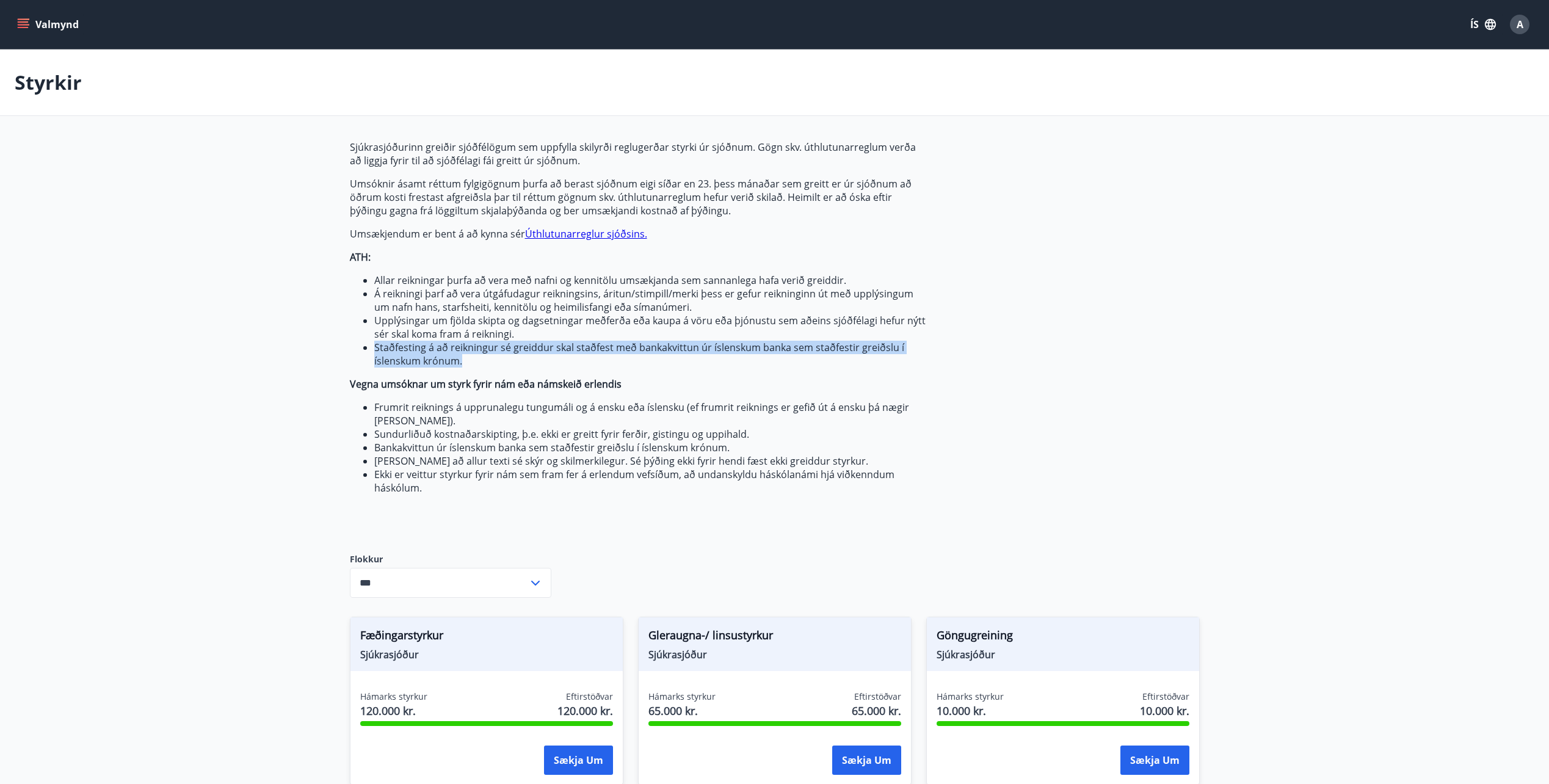
click at [689, 463] on li "[PERSON_NAME] að allur texti sé skýr og skilmerkilegur. Sé þýðing ekki fyrir he…" at bounding box center [650, 460] width 552 height 13
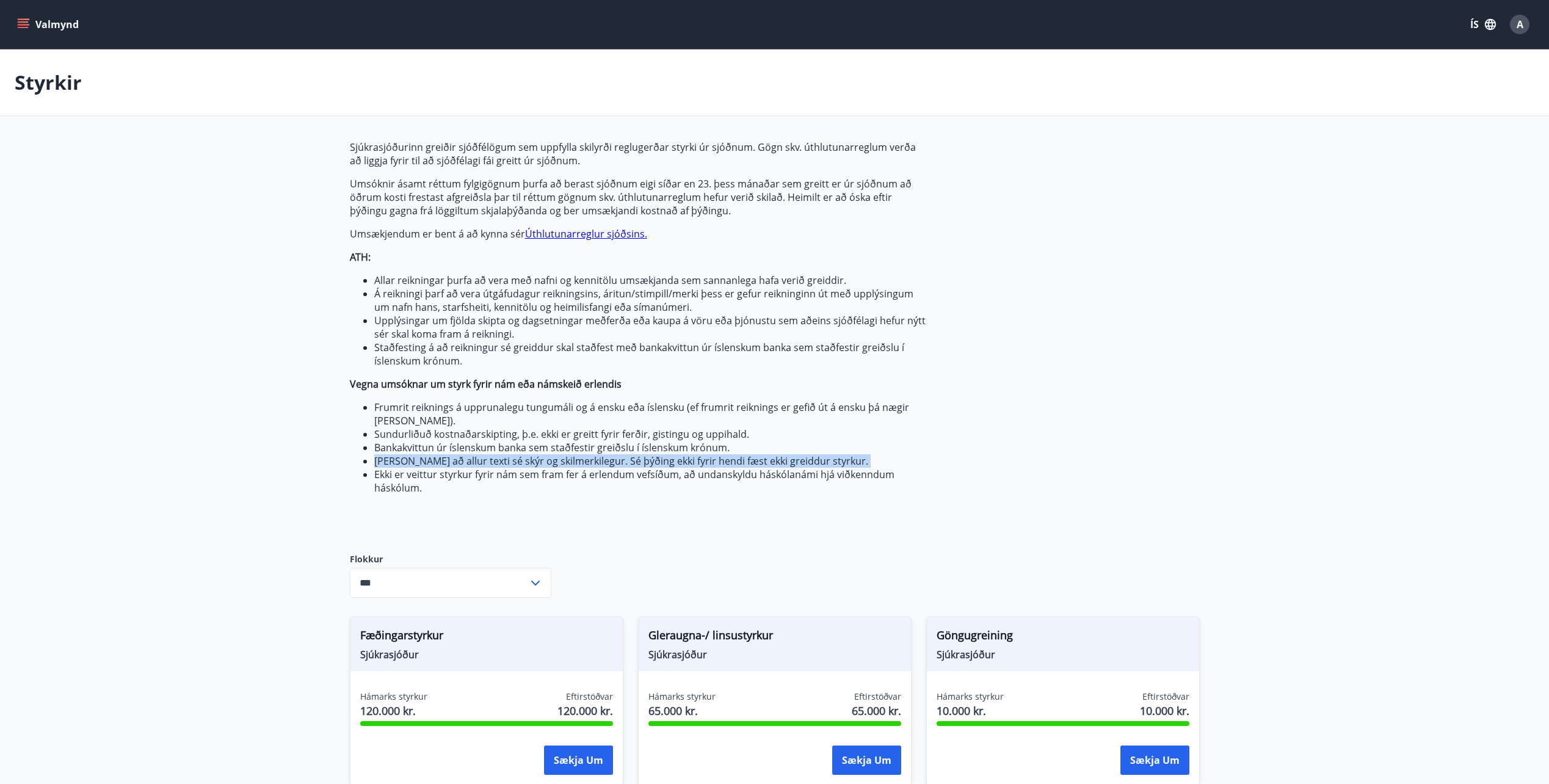
click at [689, 463] on li "[PERSON_NAME] að allur texti sé skýr og skilmerkilegur. Sé þýðing ekki fyrir he…" at bounding box center [650, 460] width 552 height 13
drag, startPoint x: 689, startPoint y: 463, endPoint x: 649, endPoint y: 495, distance: 51.2
click at [652, 495] on div "Sjúkrasjóðurinn greiðir sjóðfélögum sem uppfylla skilyrði reglugerðar styrki úr…" at bounding box center [638, 336] width 576 height 393
click at [646, 495] on div "Sjúkrasjóðurinn greiðir sjóðfélögum sem uppfylla skilyrði reglugerðar styrki úr…" at bounding box center [638, 336] width 576 height 393
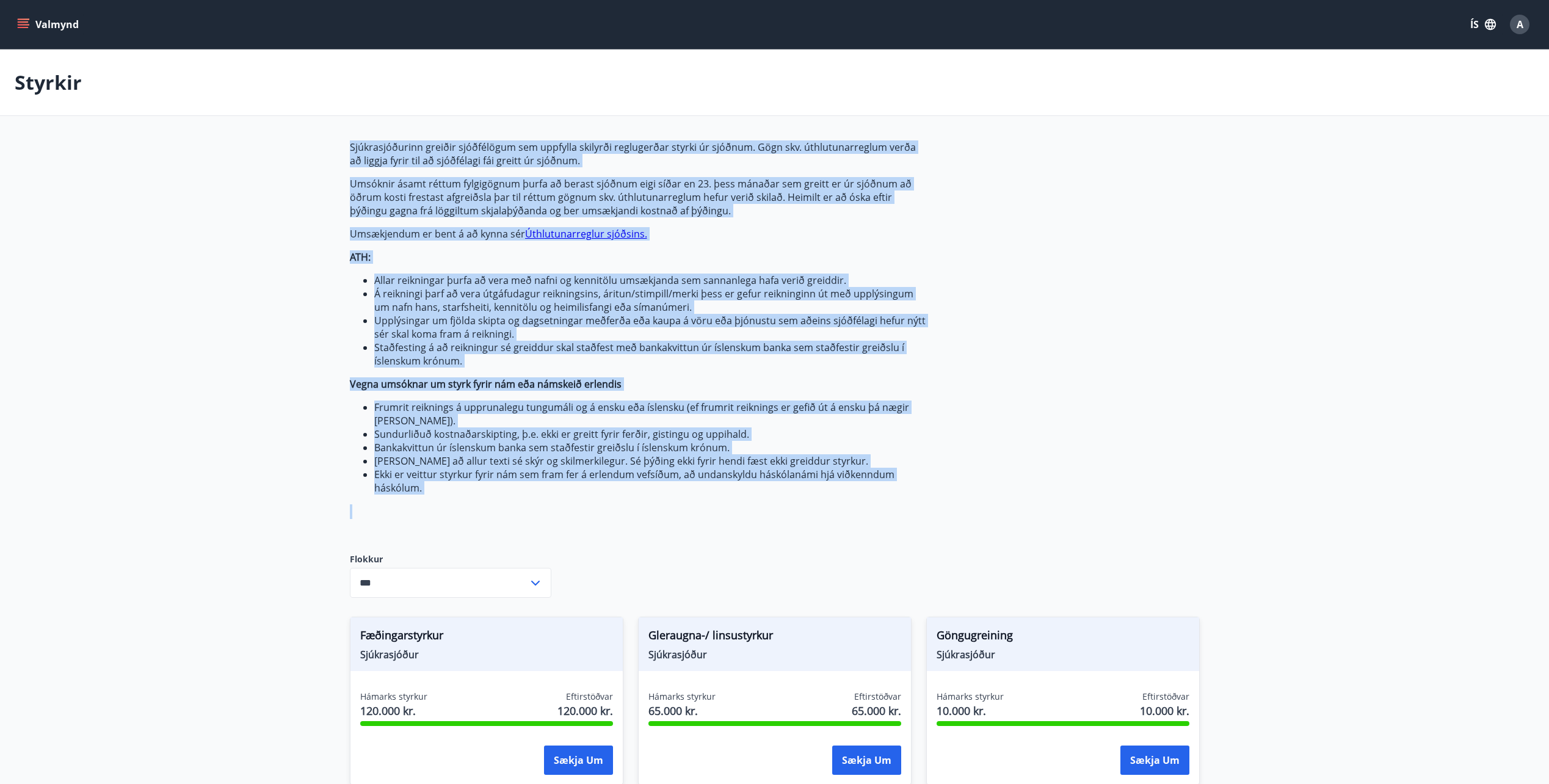
click at [646, 495] on div "Sjúkrasjóðurinn greiðir sjóðfélögum sem uppfylla skilyrði reglugerðar styrki úr…" at bounding box center [638, 336] width 576 height 393
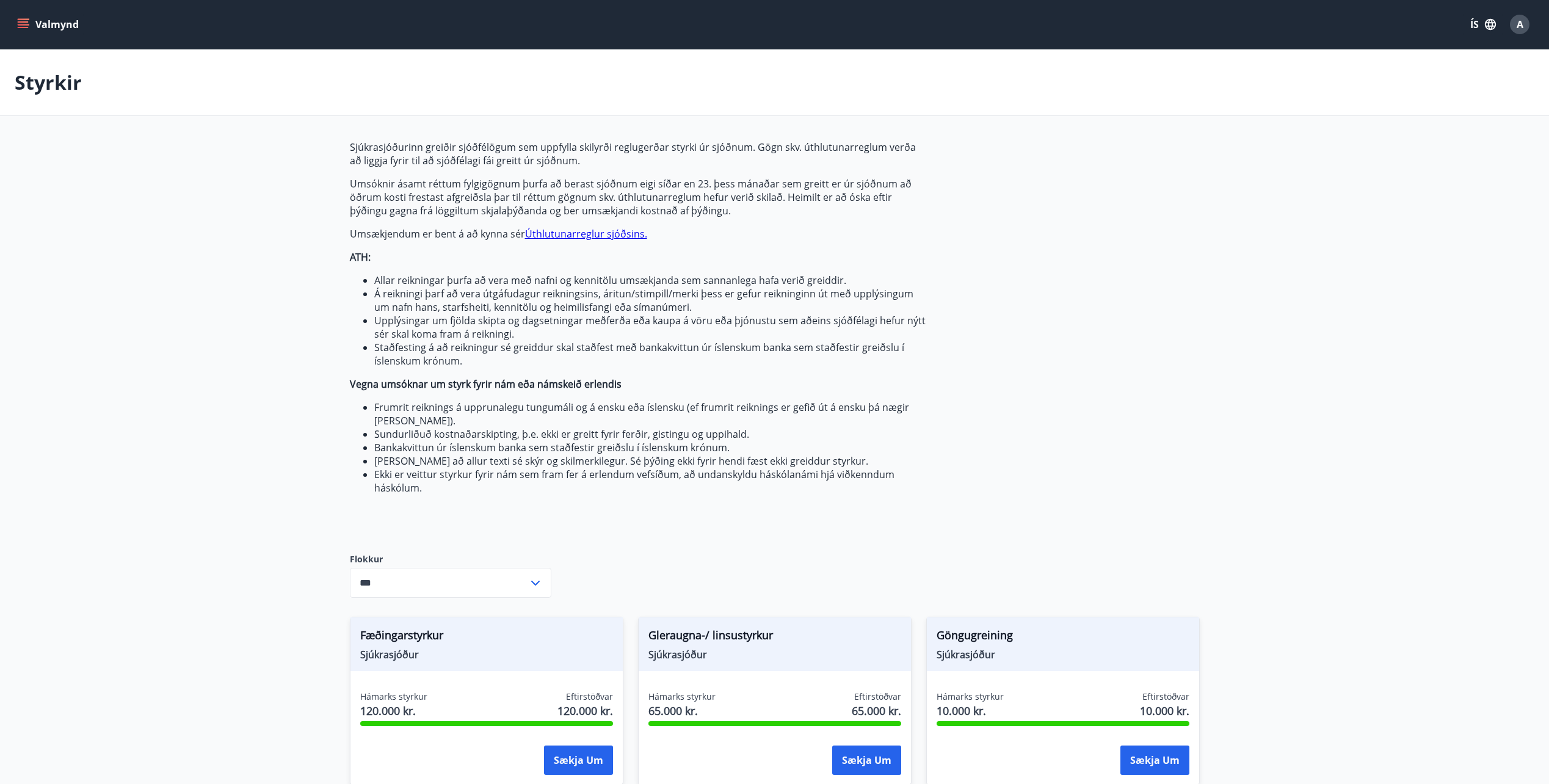
click at [481, 478] on li "Ekki er veittur styrkur fyrir nám sem fram fer á erlendum vefsíðum, að undansky…" at bounding box center [650, 481] width 552 height 27
click at [481, 477] on li "Ekki er veittur styrkur fyrir nám sem fram fer á erlendum vefsíðum, að undansky…" at bounding box center [650, 481] width 552 height 27
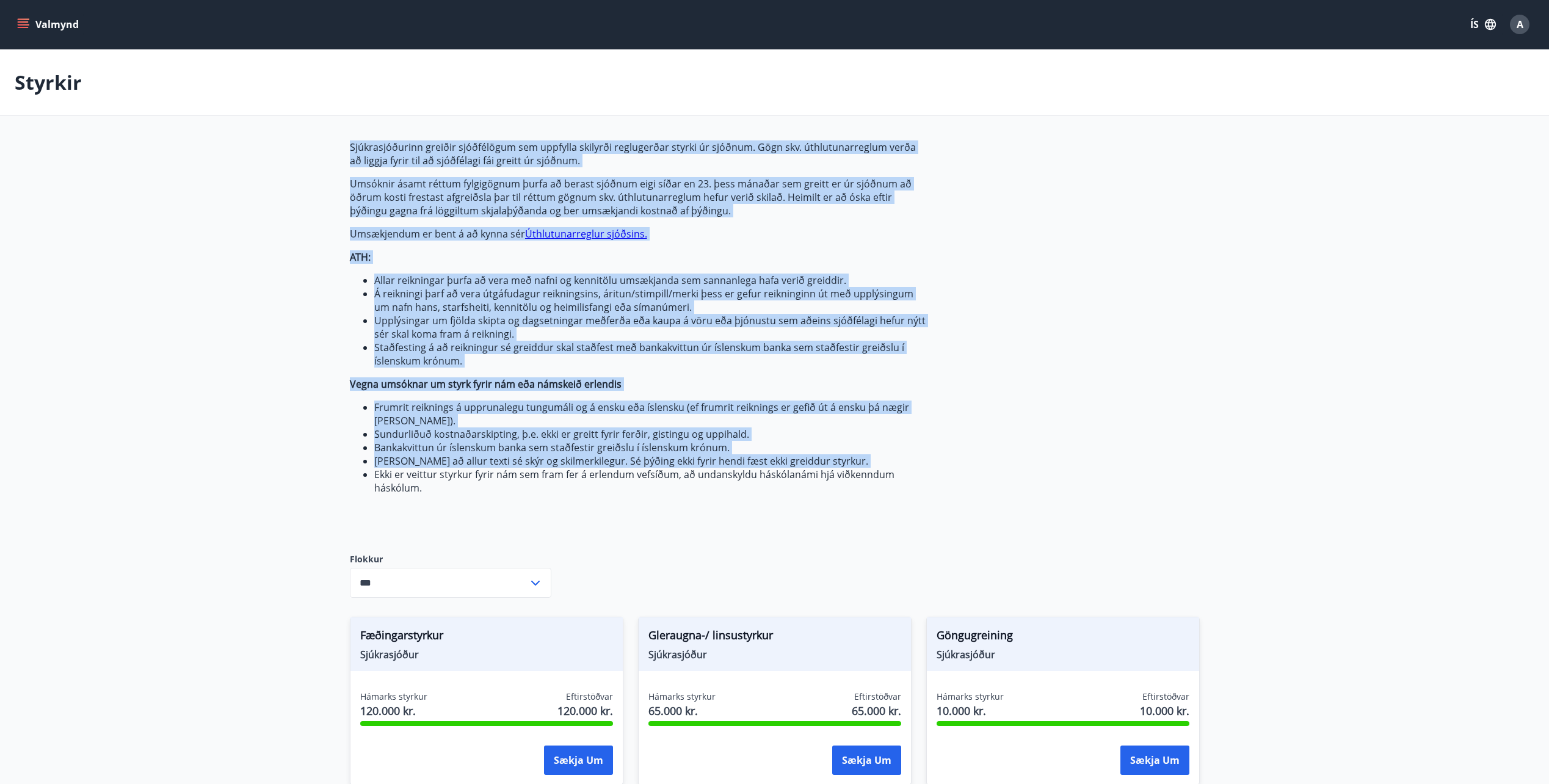
click at [481, 477] on li "Ekki er veittur styrkur fyrir nám sem fram fer á erlendum vefsíðum, að undansky…" at bounding box center [650, 481] width 552 height 27
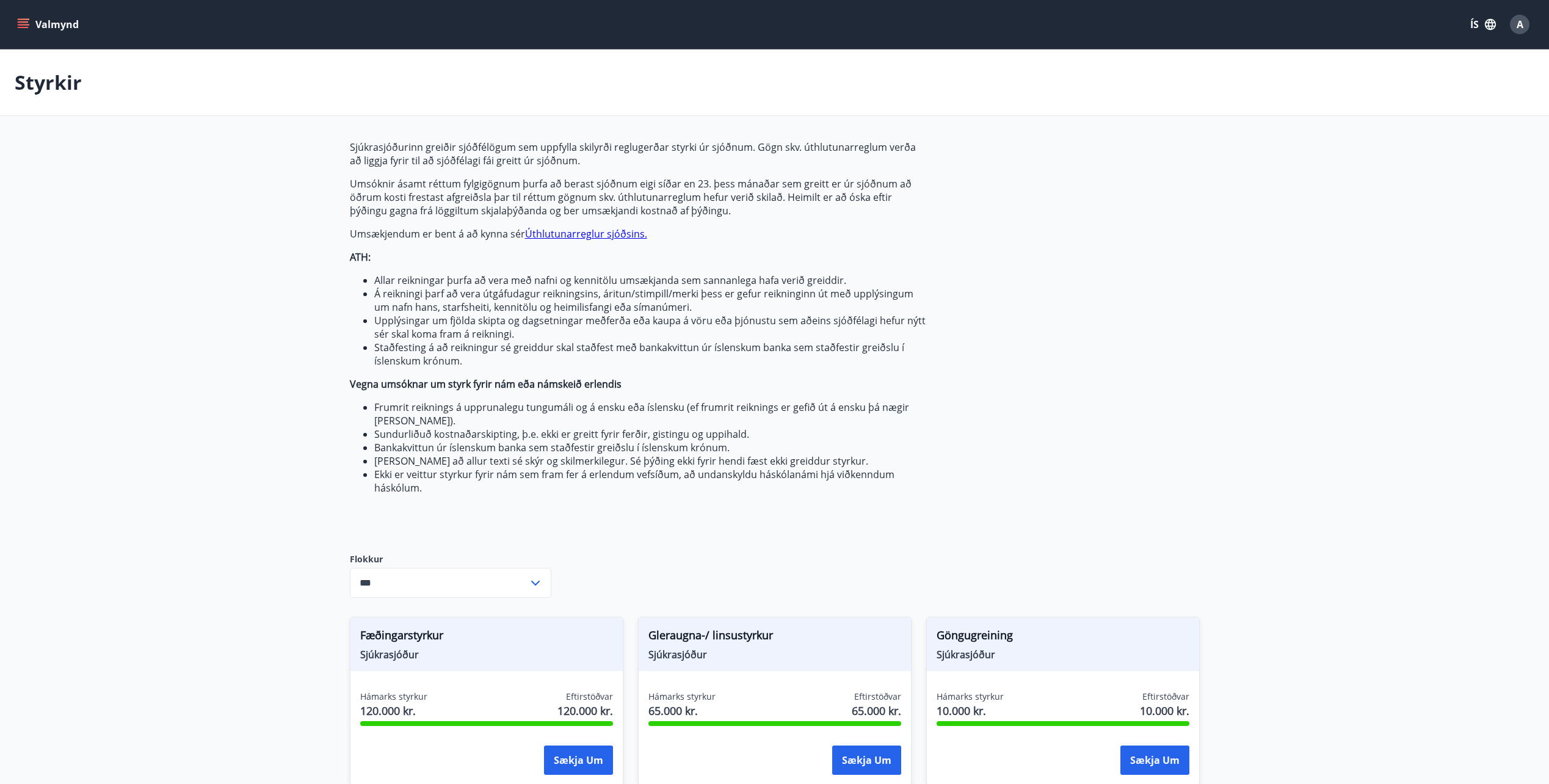
drag, startPoint x: 481, startPoint y: 477, endPoint x: 360, endPoint y: 381, distance: 154.5
click at [360, 381] on strong "Vegna umsóknar um styrk fyrir nám eða námskeið erlendis" at bounding box center [485, 383] width 271 height 13
drag, startPoint x: 360, startPoint y: 381, endPoint x: 361, endPoint y: 409, distance: 28.0
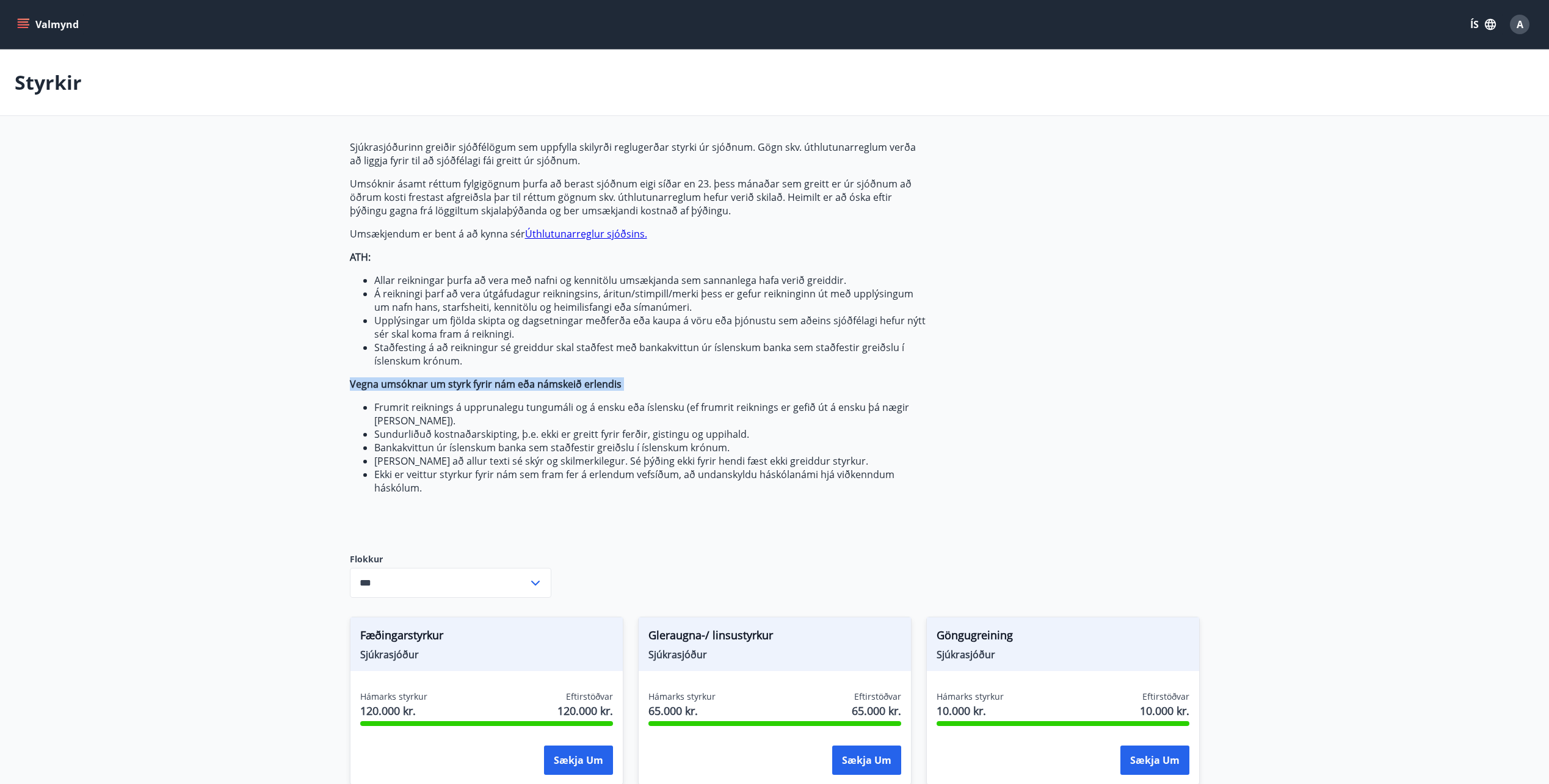
click at [361, 409] on ul "Frumrit reiknings á upprunalegu tungumáli og á ensku eða íslensku (ef frumrit r…" at bounding box center [638, 448] width 576 height 94
click at [361, 410] on ul "Frumrit reiknings á upprunalegu tungumáli og á ensku eða íslensku (ef frumrit r…" at bounding box center [638, 448] width 576 height 94
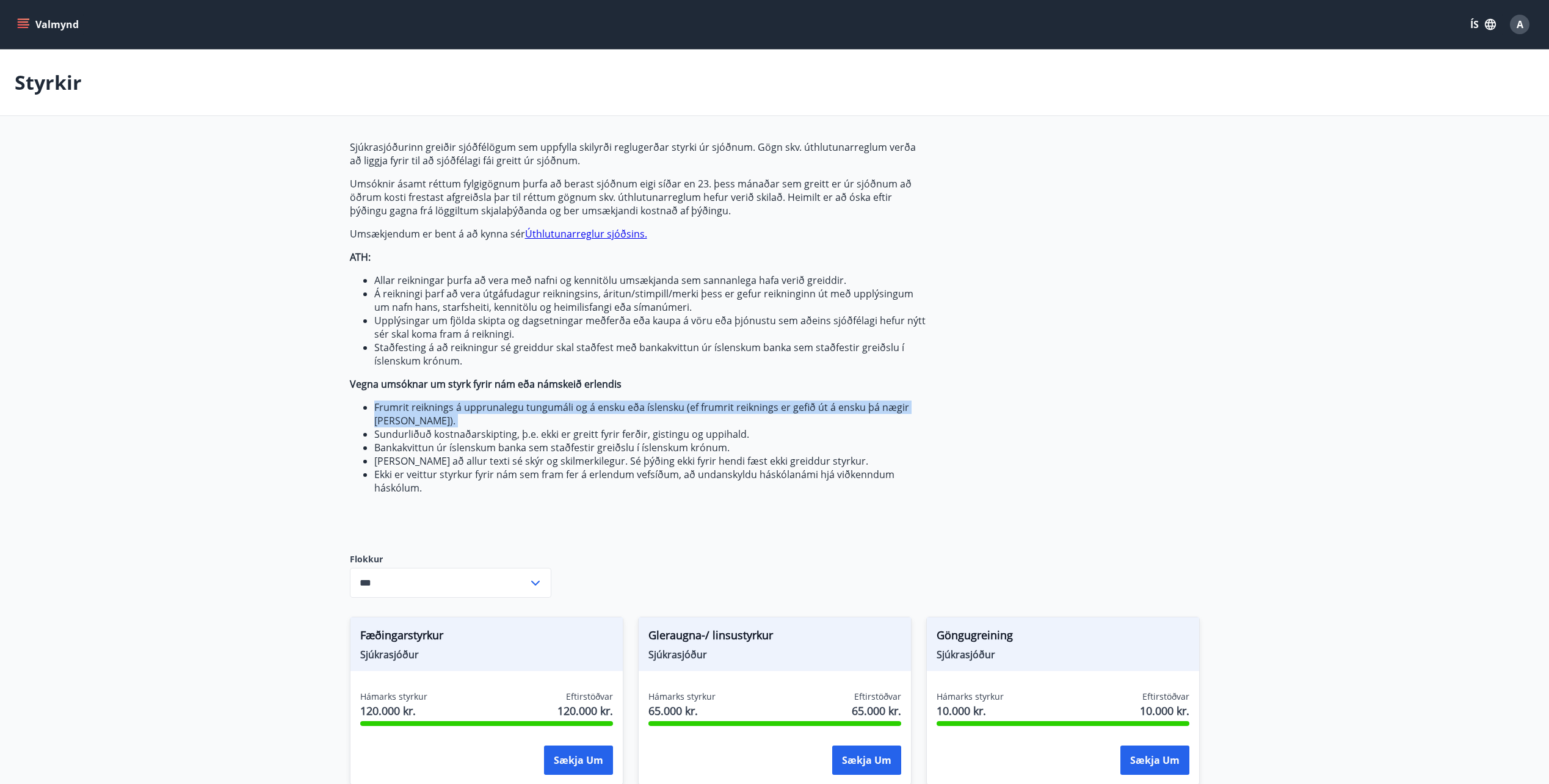
click at [361, 410] on ul "Frumrit reiknings á upprunalegu tungumáli og á ensku eða íslensku (ef frumrit r…" at bounding box center [638, 448] width 576 height 94
drag, startPoint x: 361, startPoint y: 410, endPoint x: 355, endPoint y: 423, distance: 14.3
click at [355, 423] on ul "Frumrit reiknings á upprunalegu tungumáli og á ensku eða íslensku (ef frumrit r…" at bounding box center [638, 448] width 576 height 94
click at [355, 423] on ul "Frumrit reiknings á upprunalegu tungumáli og á ensku eða íslensku (ef frumrit r…" at bounding box center [638, 448] width 576 height 94
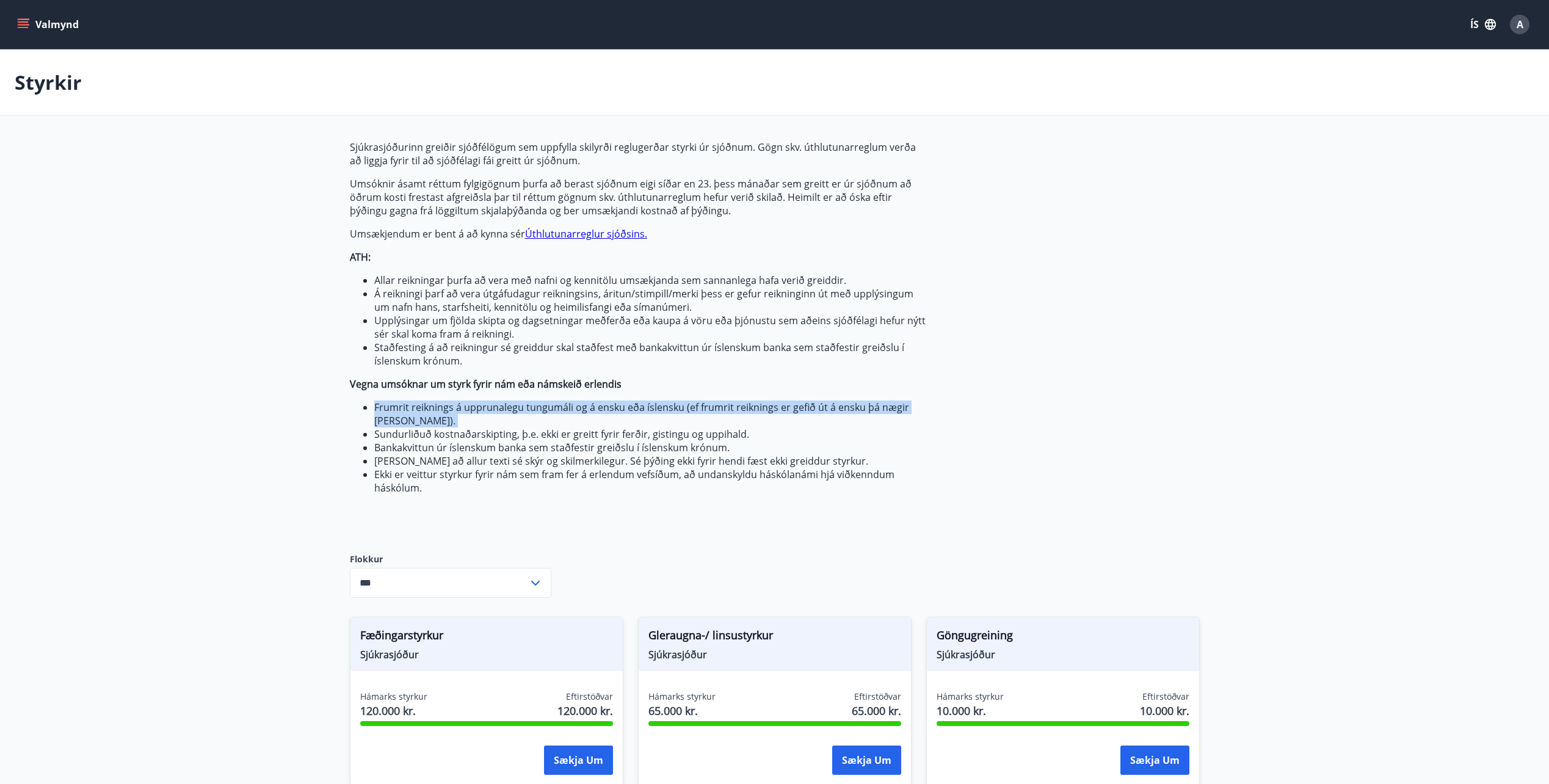
drag, startPoint x: 355, startPoint y: 423, endPoint x: 355, endPoint y: 432, distance: 9.0
click at [355, 432] on ul "Frumrit reiknings á upprunalegu tungumáli og á ensku eða íslensku (ef frumrit r…" at bounding box center [638, 448] width 576 height 94
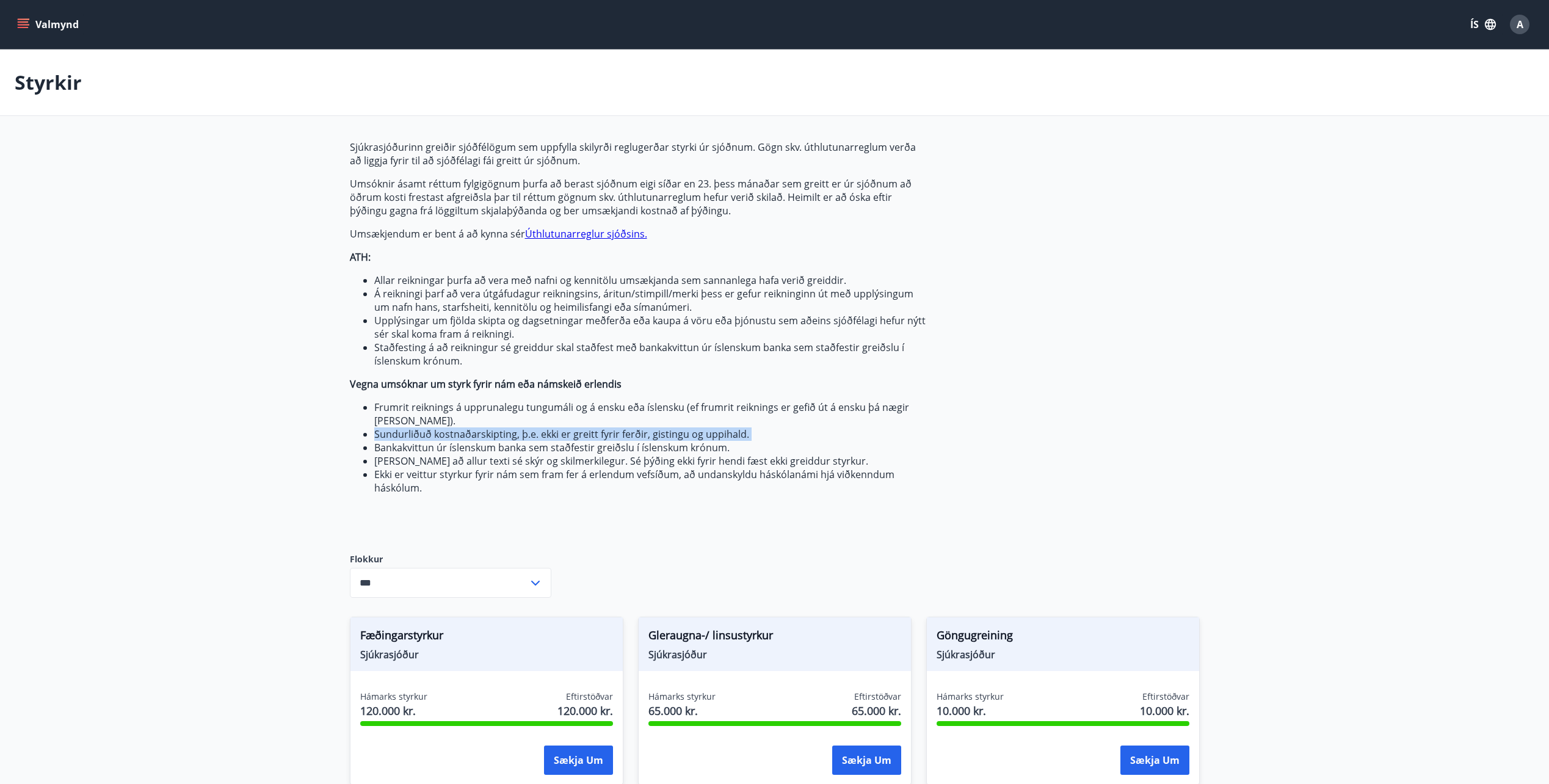
click at [355, 432] on ul "Frumrit reiknings á upprunalegu tungumáli og á ensku eða íslensku (ef frumrit r…" at bounding box center [638, 448] width 576 height 94
drag, startPoint x: 355, startPoint y: 432, endPoint x: 318, endPoint y: 440, distance: 37.9
click at [318, 440] on main "Styrkir Sjúkrasjóðurinn greiðir sjóðfélögum sem uppfylla skilyrði reglugerðar s…" at bounding box center [774, 790] width 1549 height 1483
click at [384, 454] on li "[PERSON_NAME] að allur texti sé skýr og skilmerkilegur. Sé þýðing ekki fyrir he…" at bounding box center [650, 460] width 552 height 13
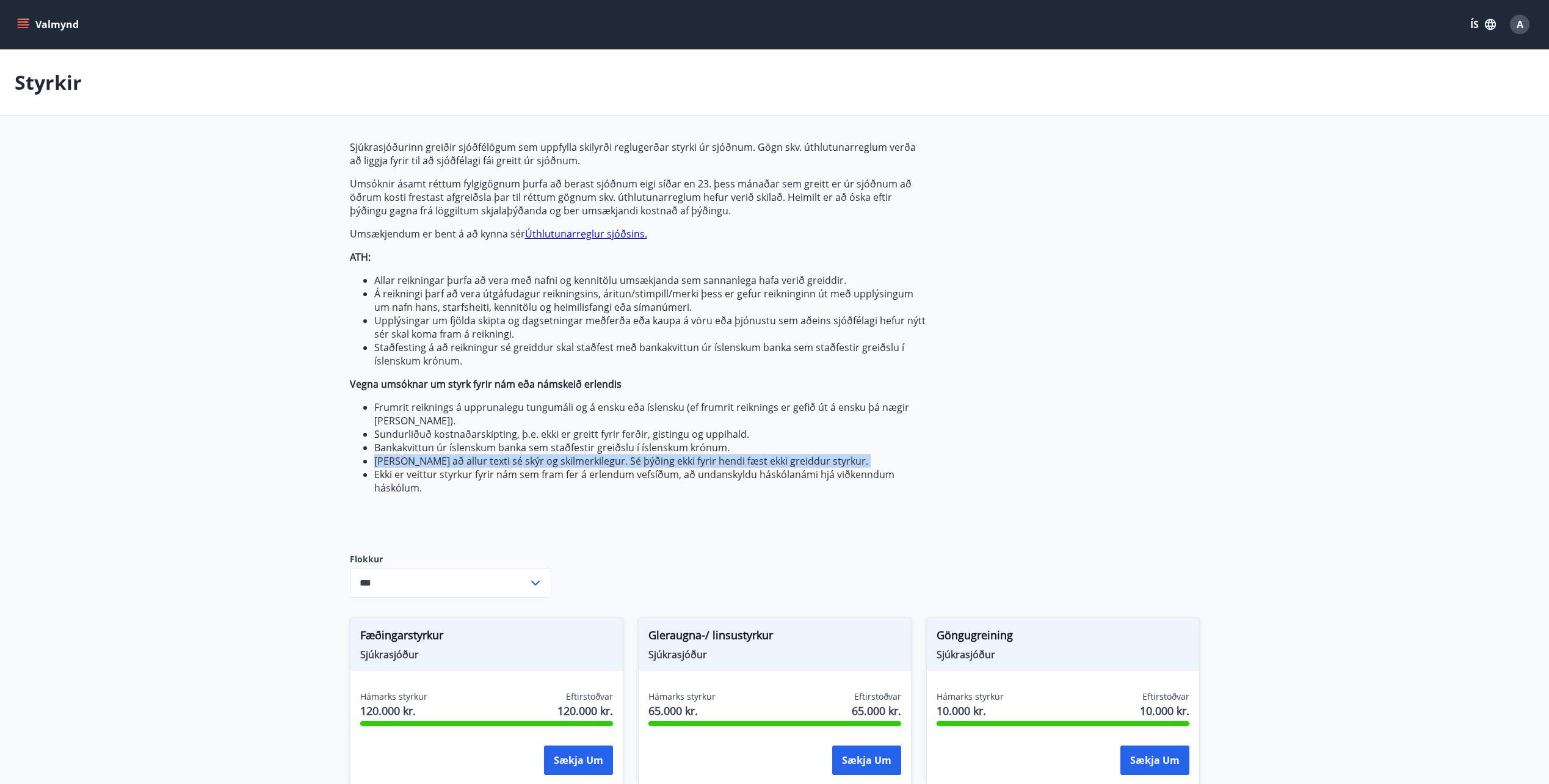
click at [385, 454] on li "[PERSON_NAME] að allur texti sé skýr og skilmerkilegur. Sé þýðing ekki fyrir he…" at bounding box center [650, 460] width 552 height 13
drag, startPoint x: 385, startPoint y: 454, endPoint x: 333, endPoint y: 452, distance: 52.0
click at [333, 452] on main "Styrkir Sjúkrasjóðurinn greiðir sjóðfélögum sem uppfylla skilyrði reglugerðar s…" at bounding box center [774, 790] width 1549 height 1483
